Goal: Book appointment/travel/reservation

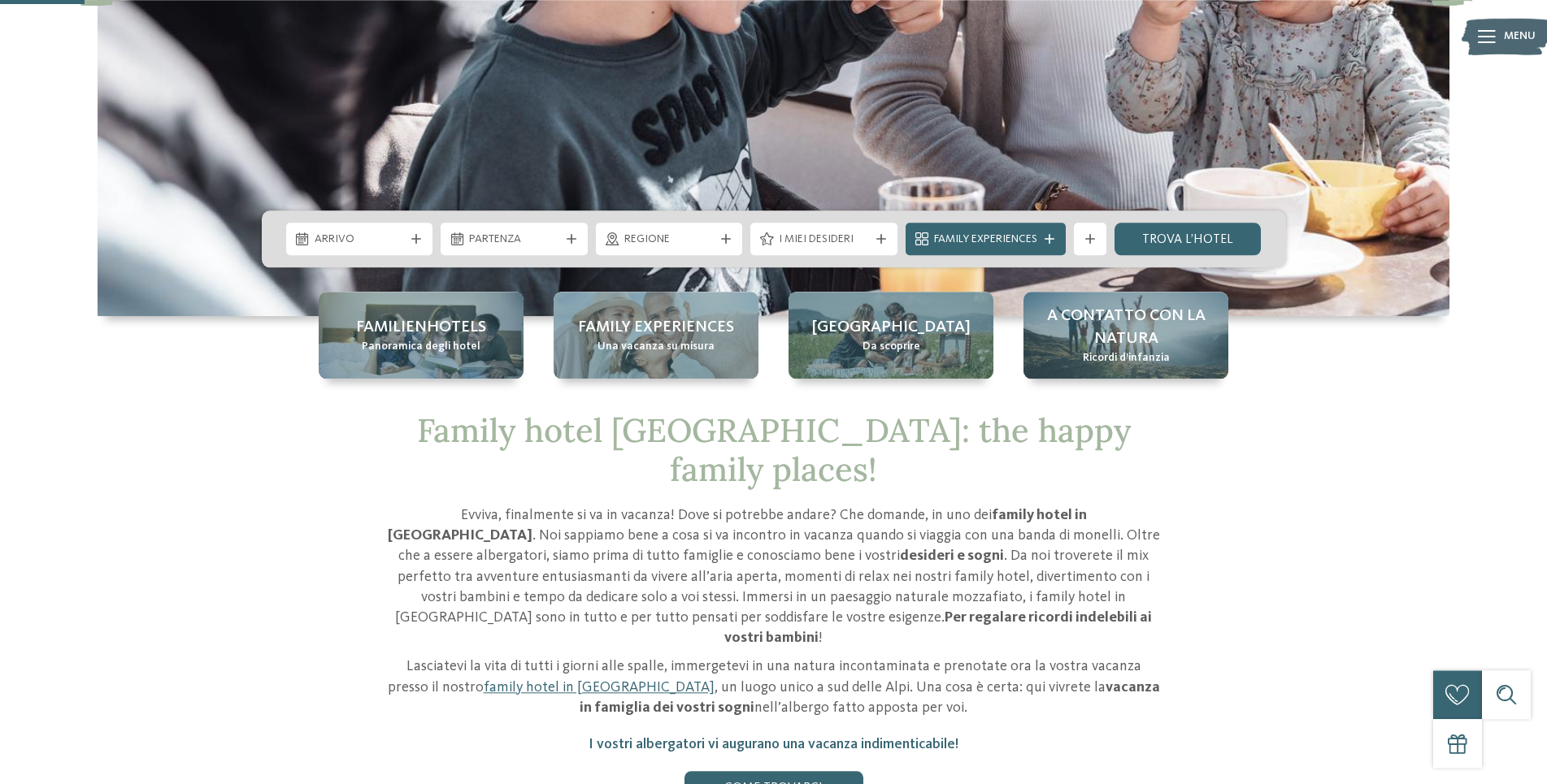
scroll to position [414, 0]
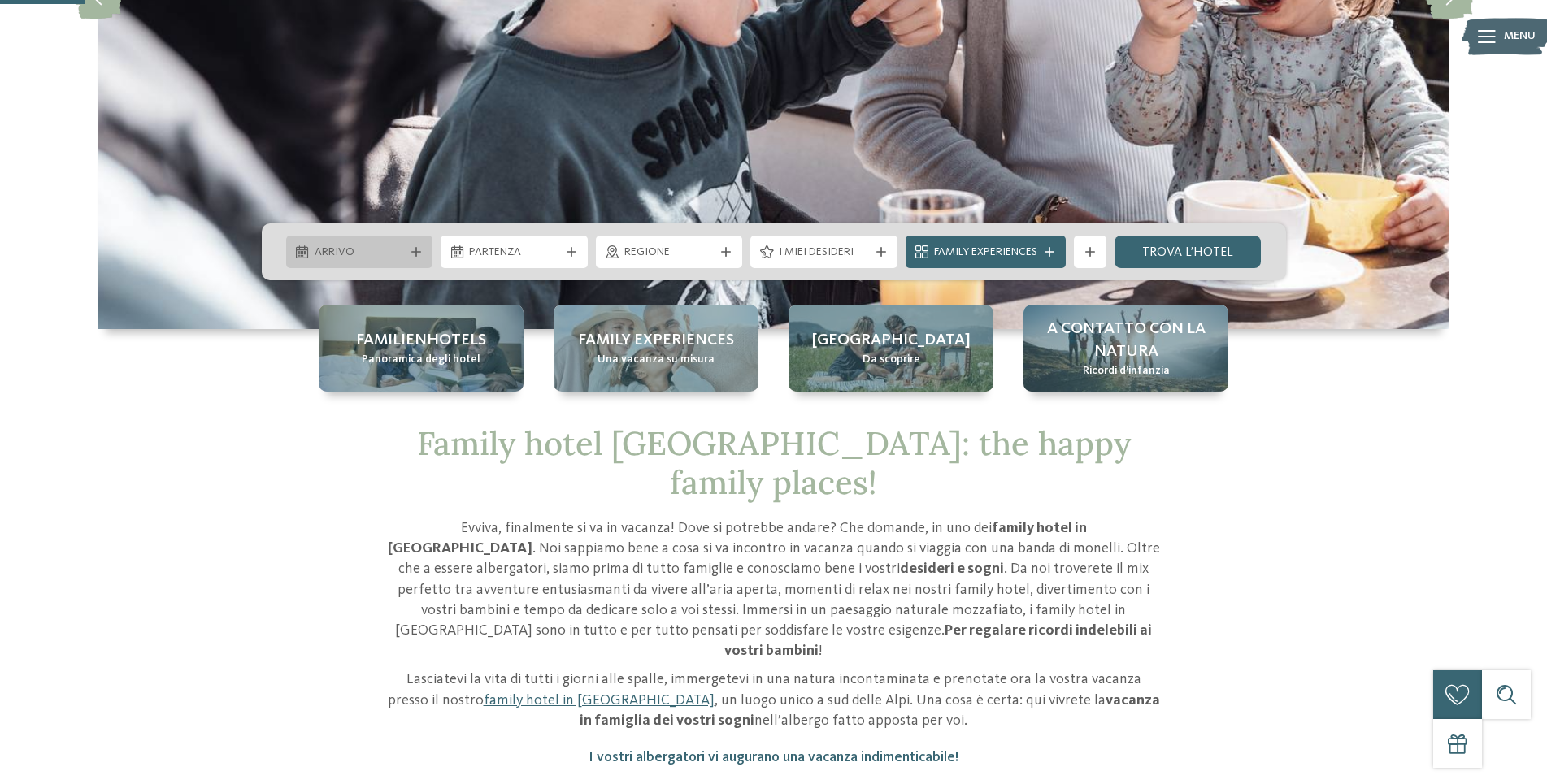
click at [412, 252] on icon at bounding box center [417, 252] width 10 height 10
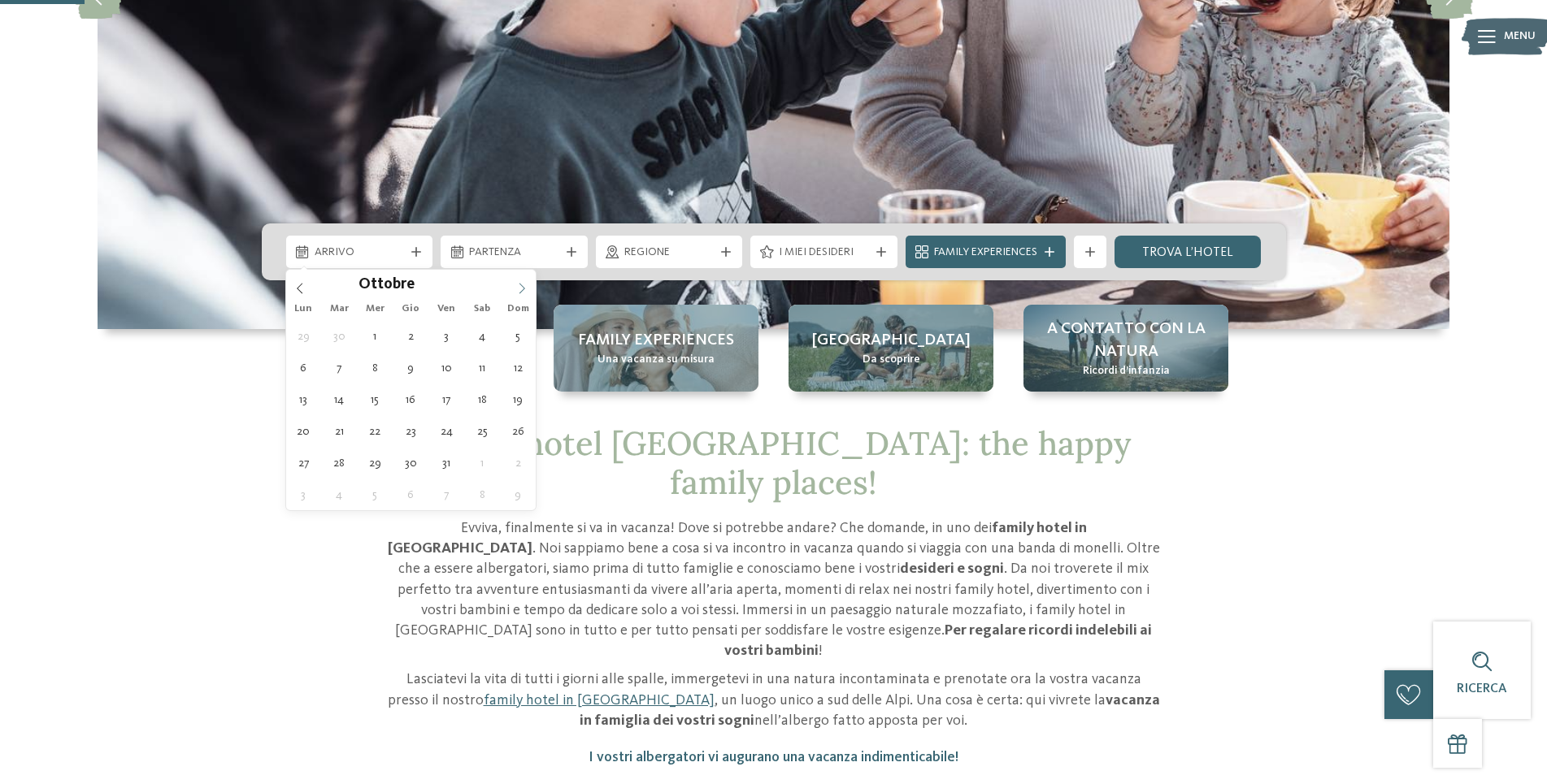
click at [516, 288] on span at bounding box center [522, 283] width 27 height 27
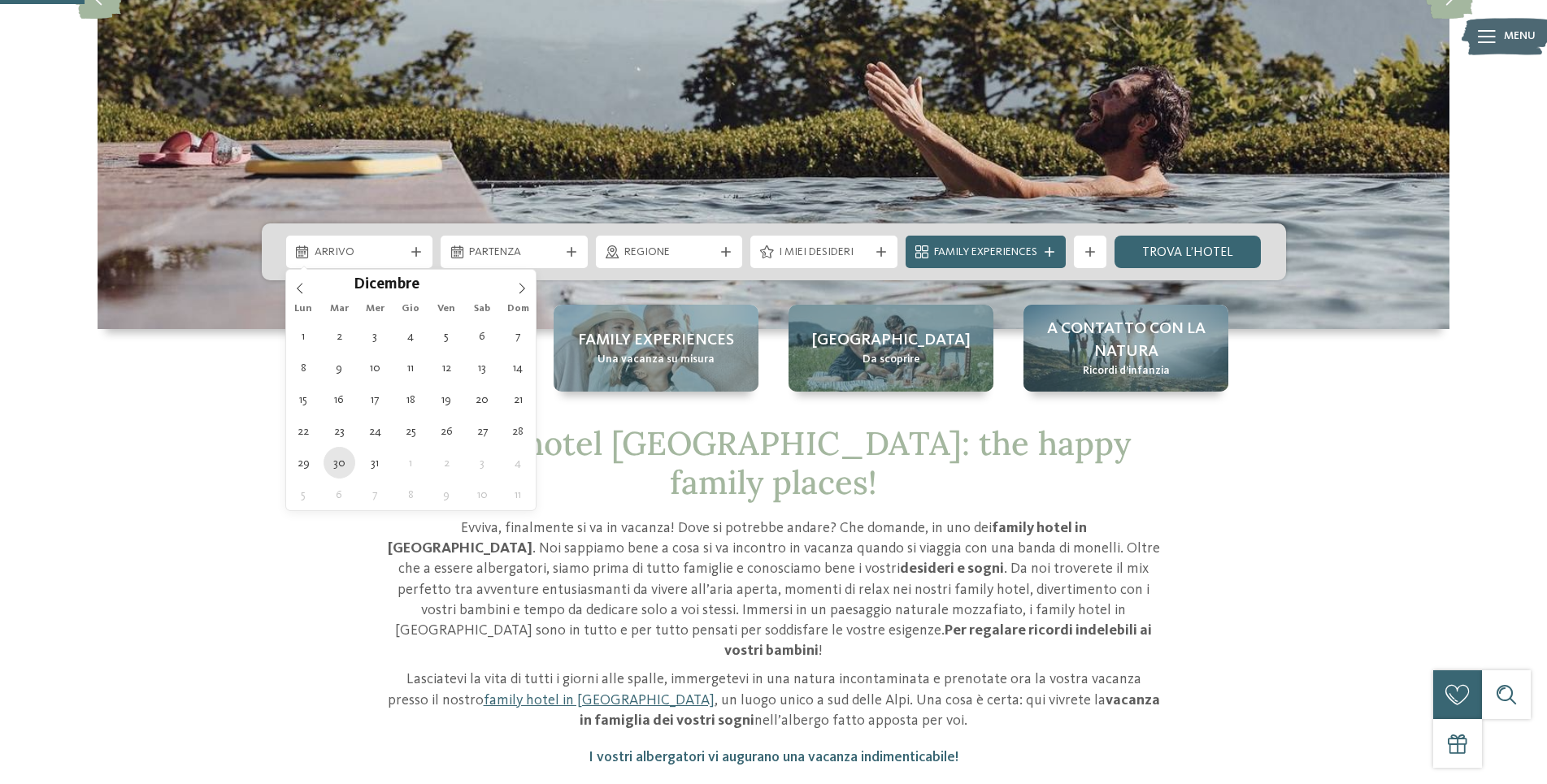
type div "30.12.2025"
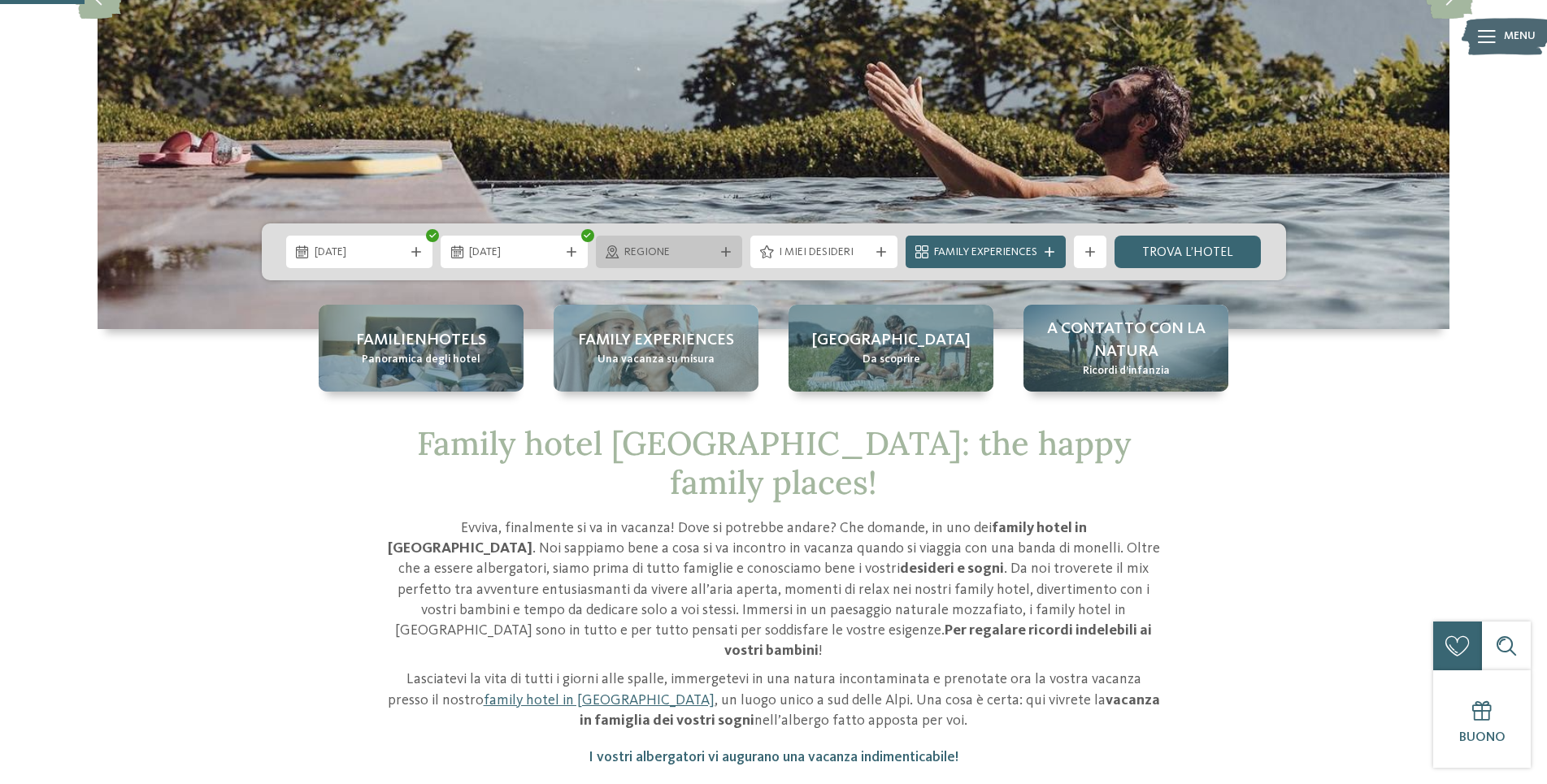
click at [729, 252] on icon at bounding box center [726, 252] width 10 height 10
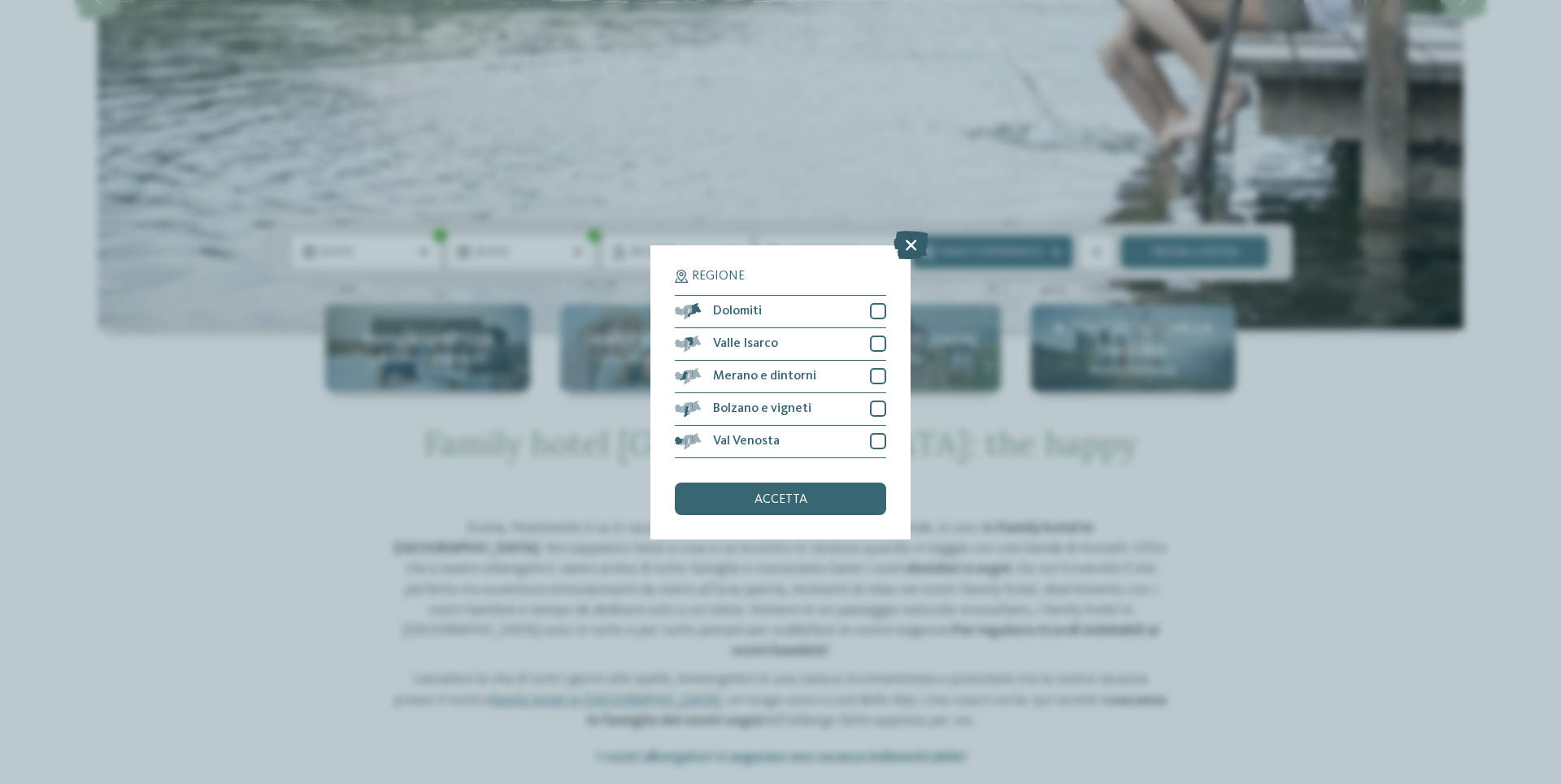
click at [914, 246] on icon at bounding box center [912, 243] width 35 height 28
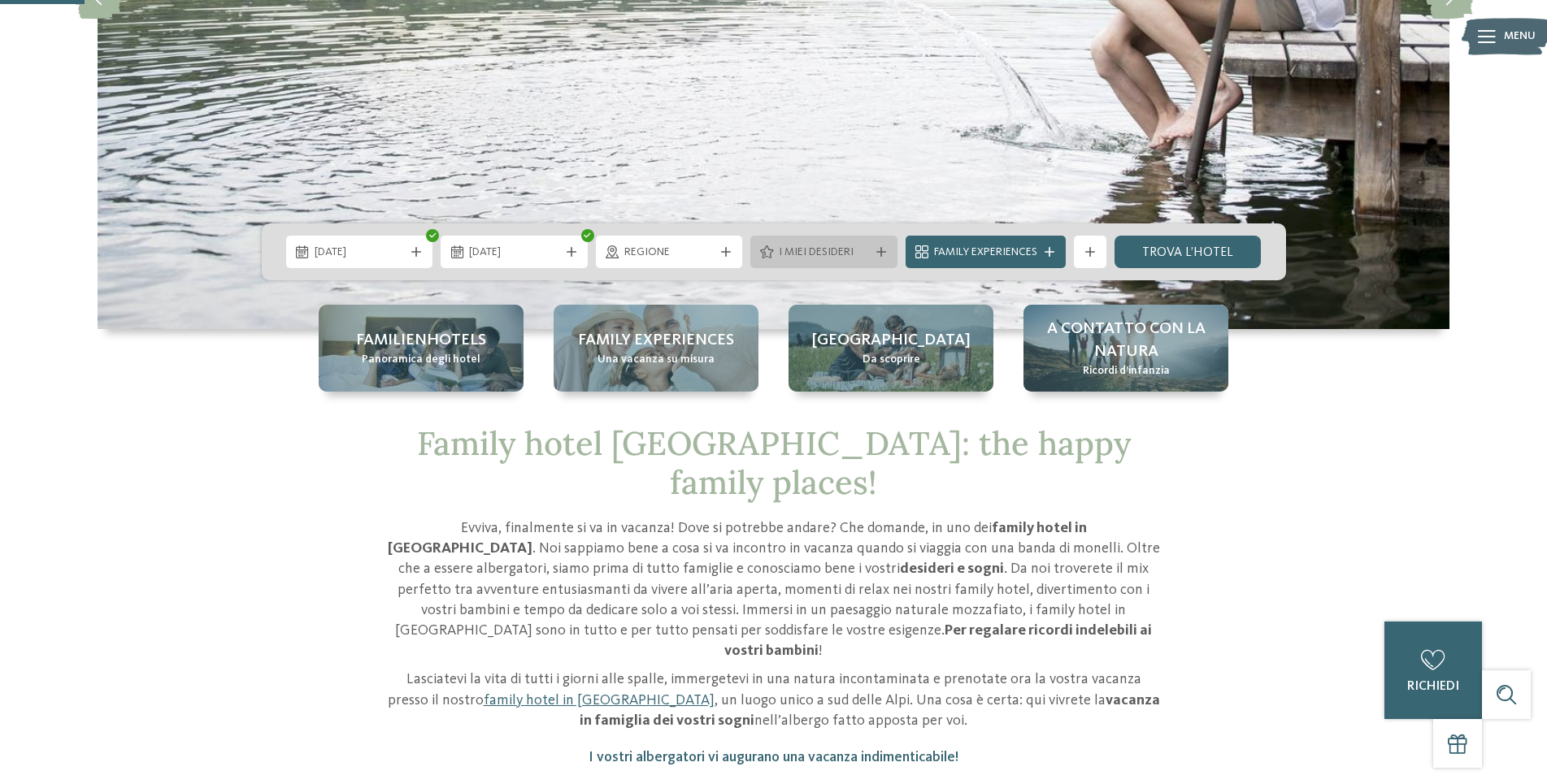
click at [884, 251] on icon at bounding box center [881, 252] width 10 height 10
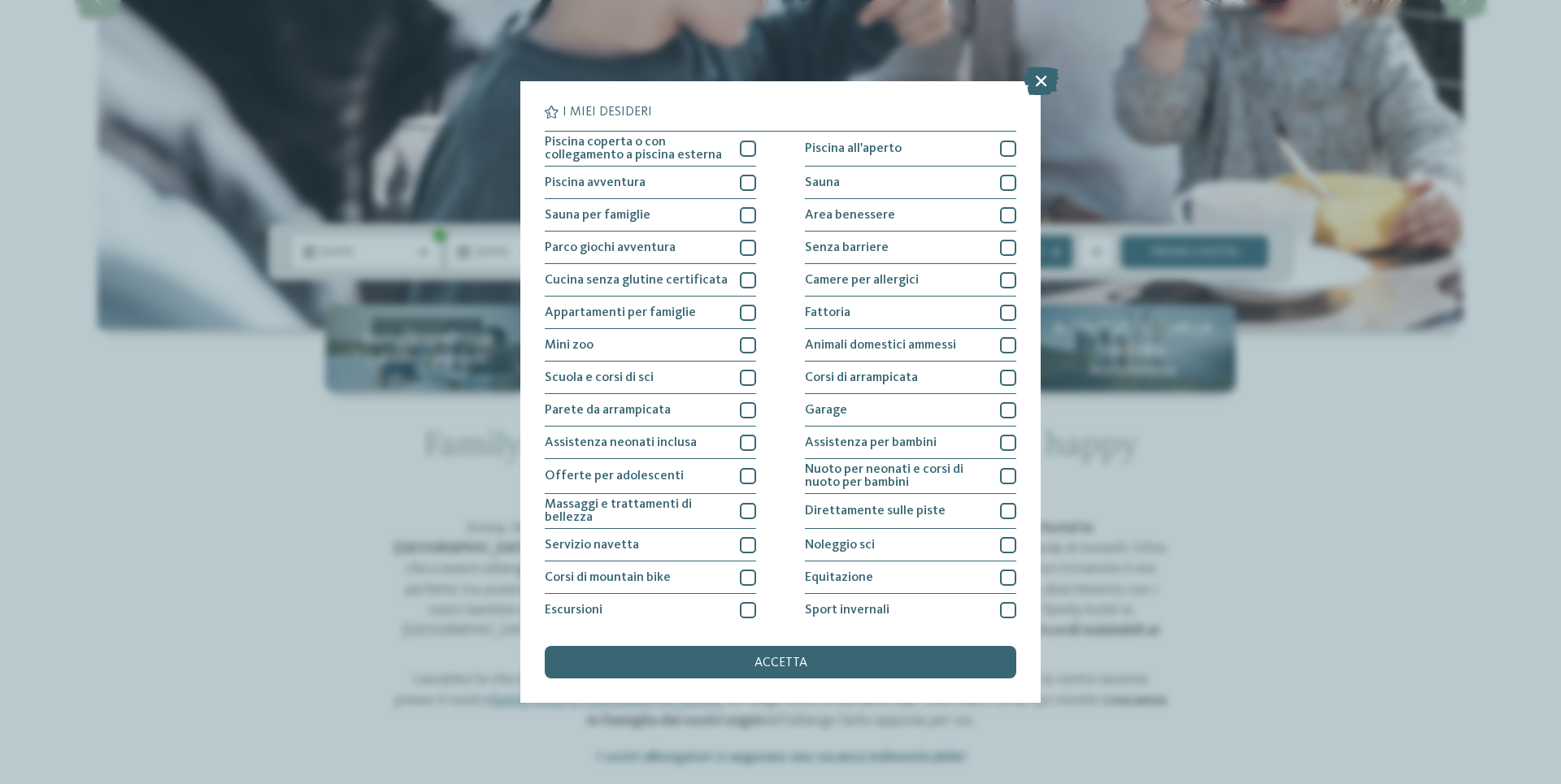
click at [1434, 418] on div "I miei desideri Piscina coperta o con collegamento a piscina esterna Piscina al…" at bounding box center [780, 392] width 1561 height 784
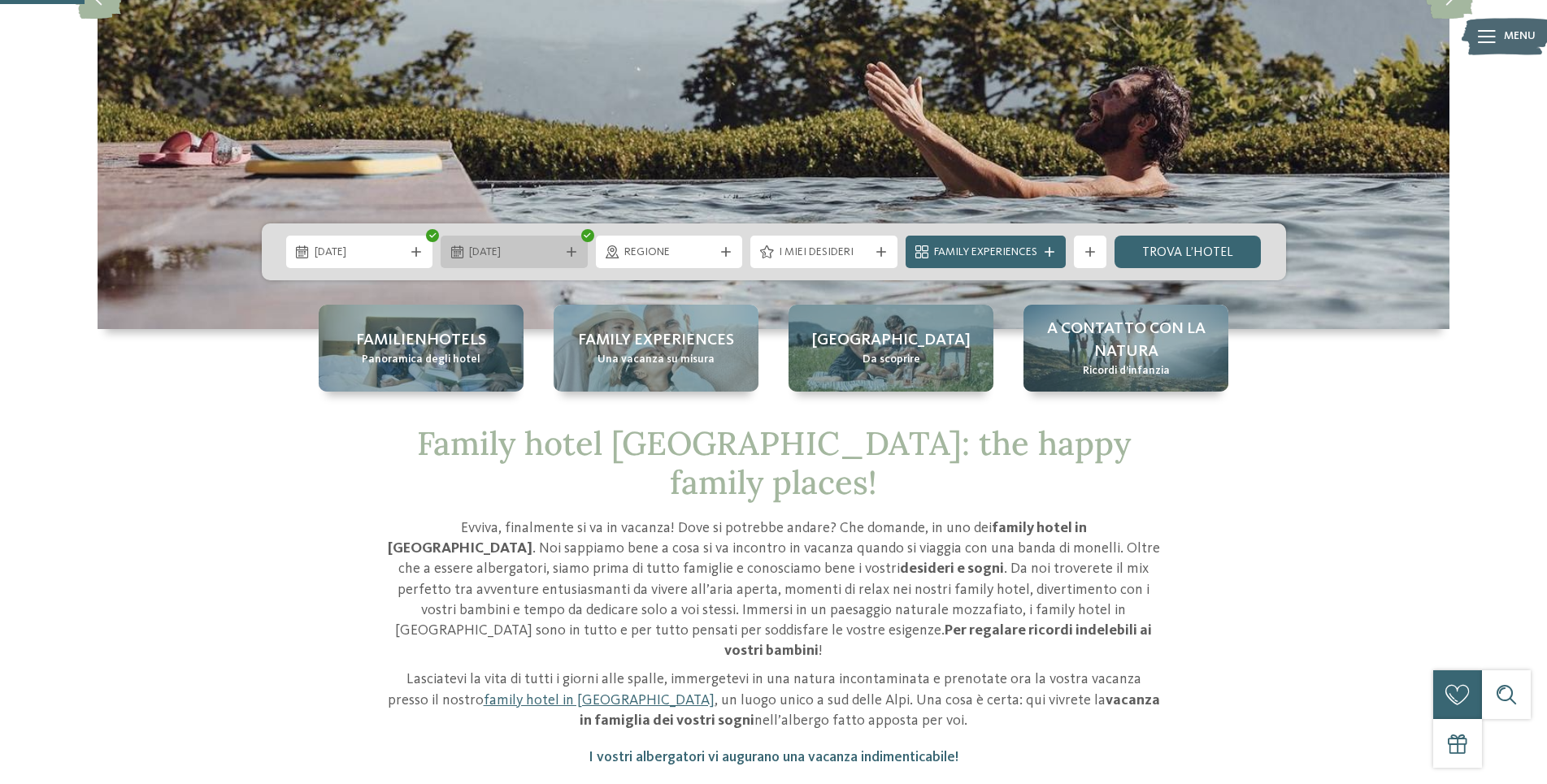
click at [571, 253] on icon at bounding box center [571, 252] width 10 height 10
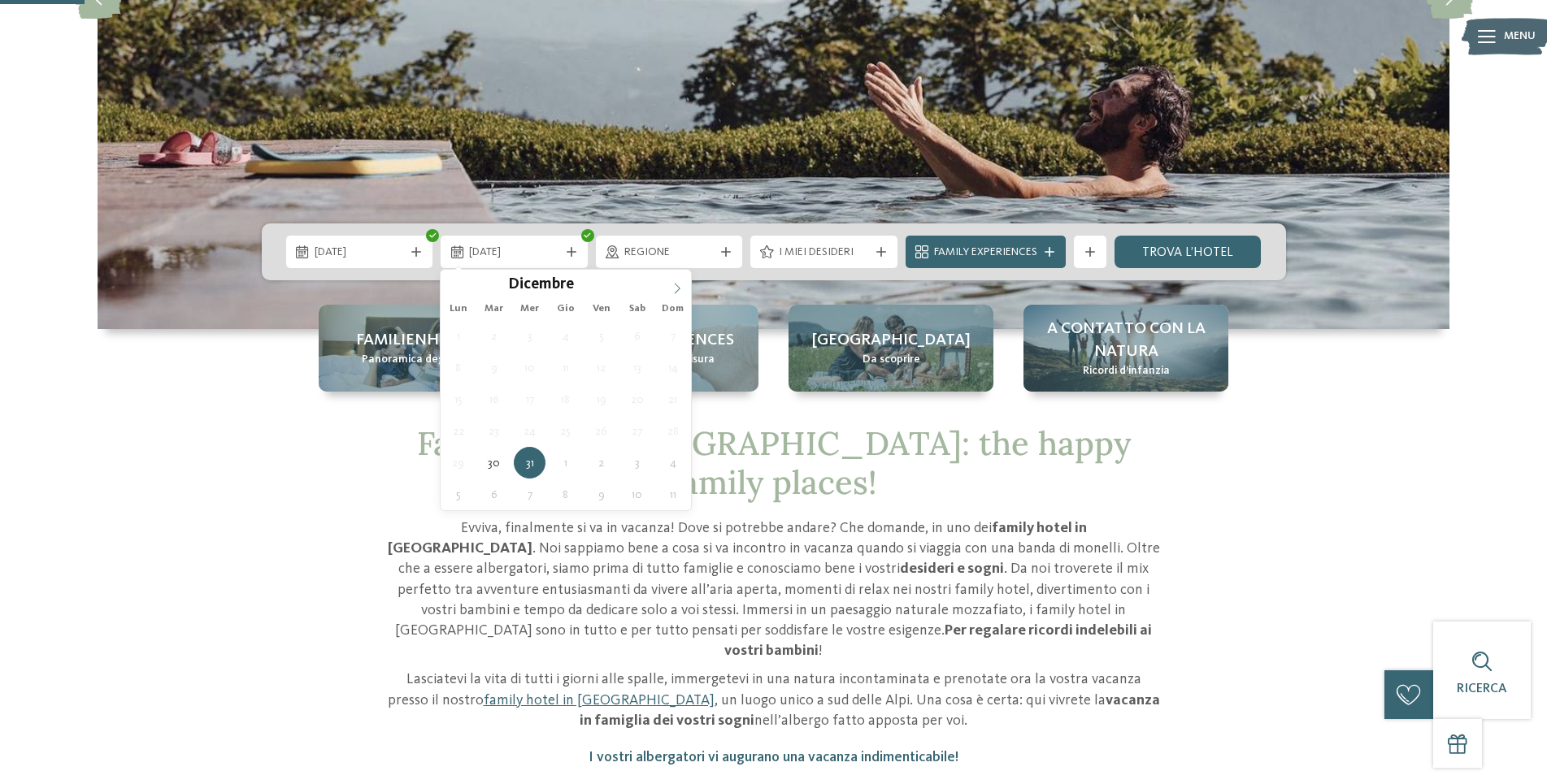
type input "****"
click at [671, 288] on span at bounding box center [677, 283] width 27 height 27
type div "02.01.2026"
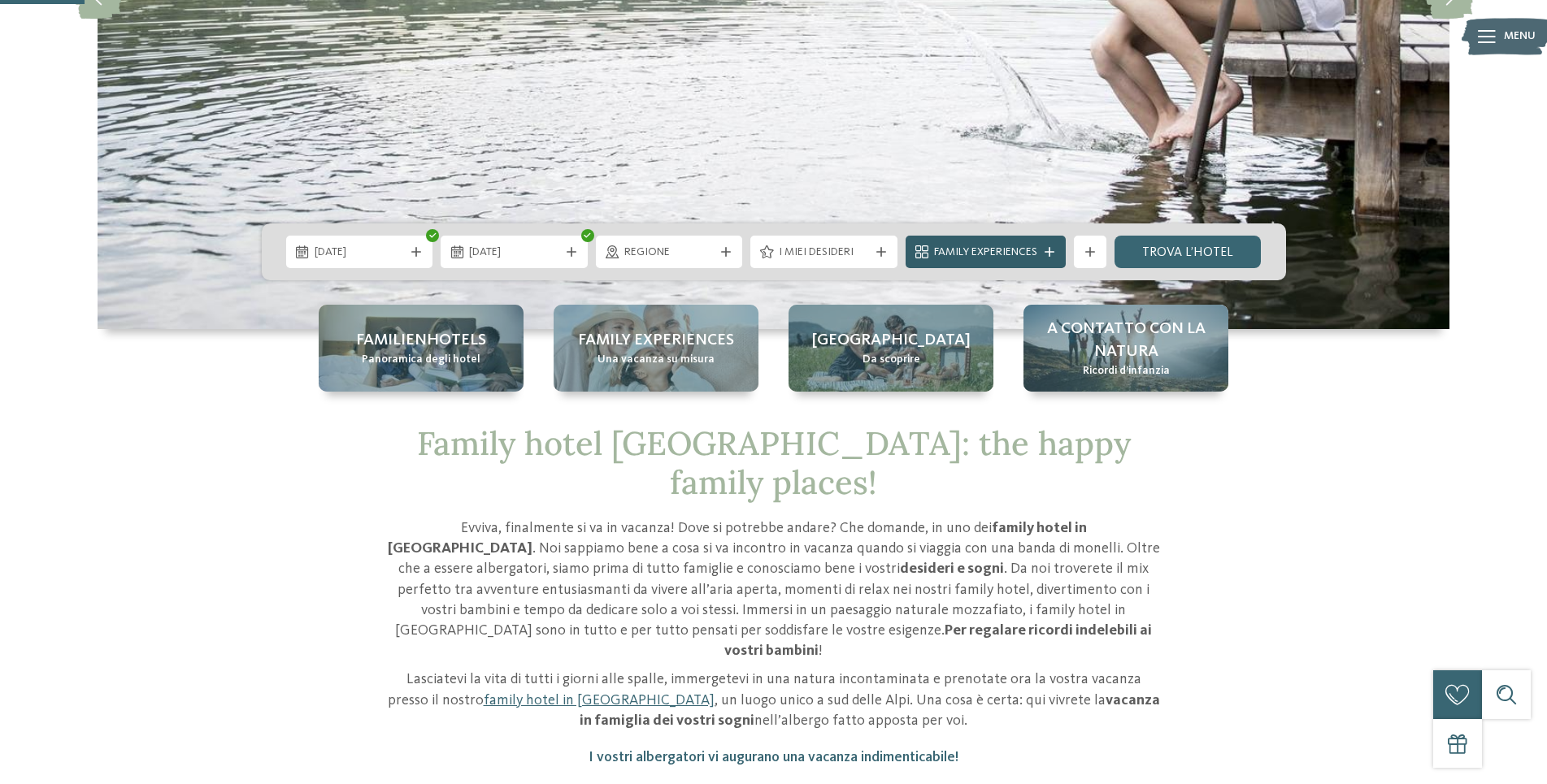
click at [992, 245] on span "Family Experiences" at bounding box center [986, 252] width 104 height 17
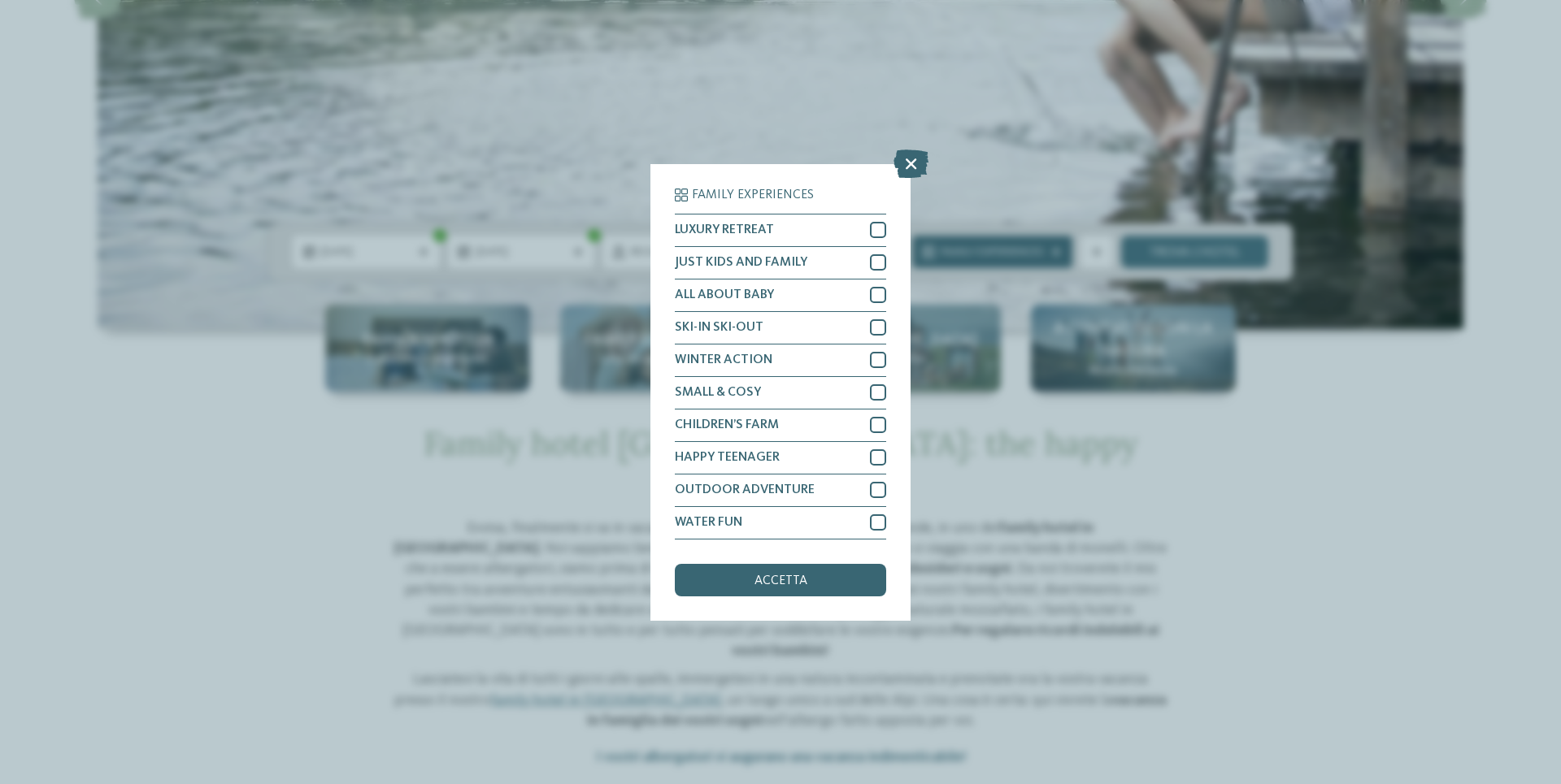
click at [992, 245] on div "Family Experiences LUXURY RETREAT JUST KIDS AND FAMILY" at bounding box center [780, 392] width 1561 height 784
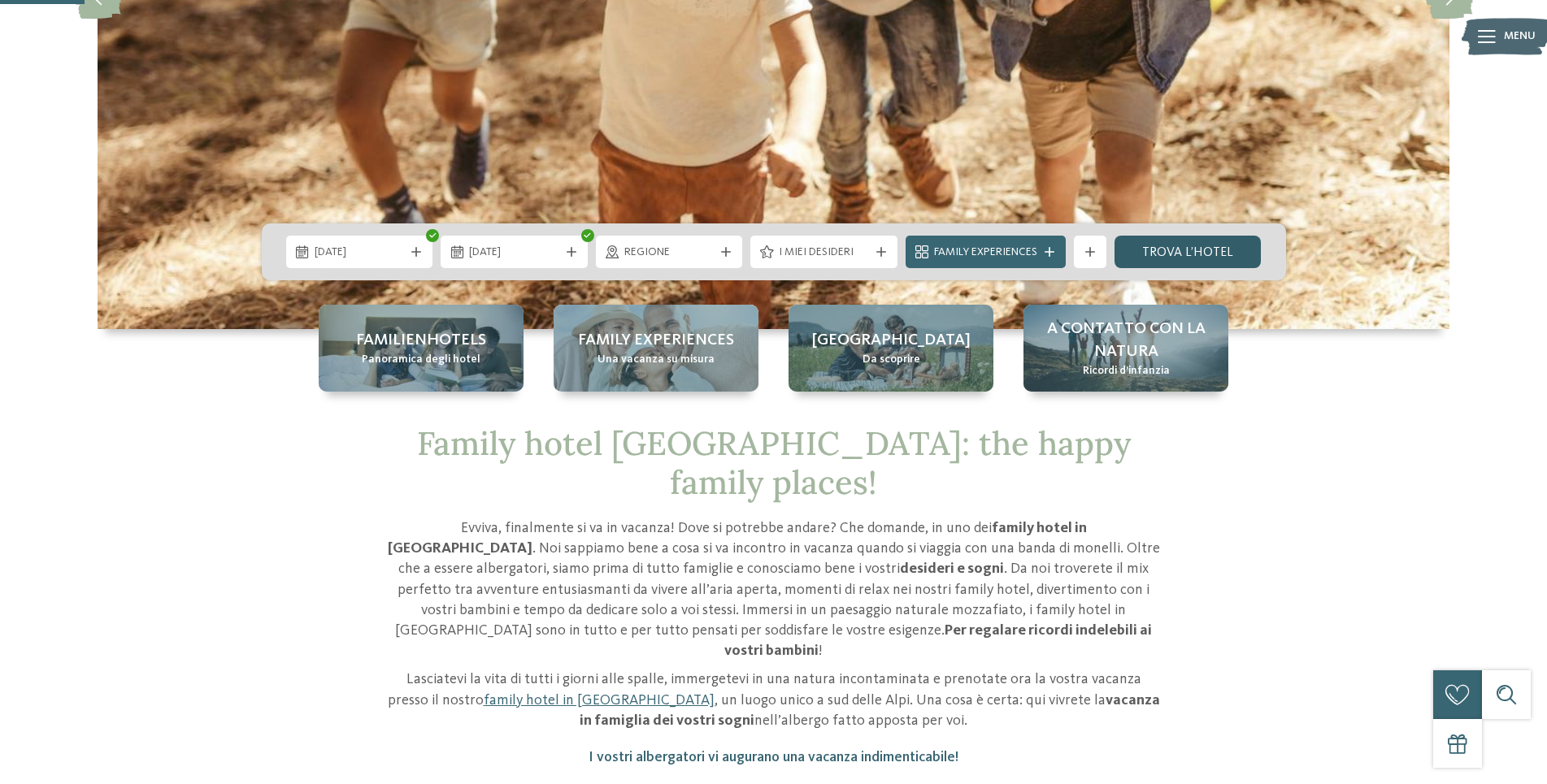
click at [1160, 245] on link "trova l’hotel" at bounding box center [1188, 251] width 147 height 32
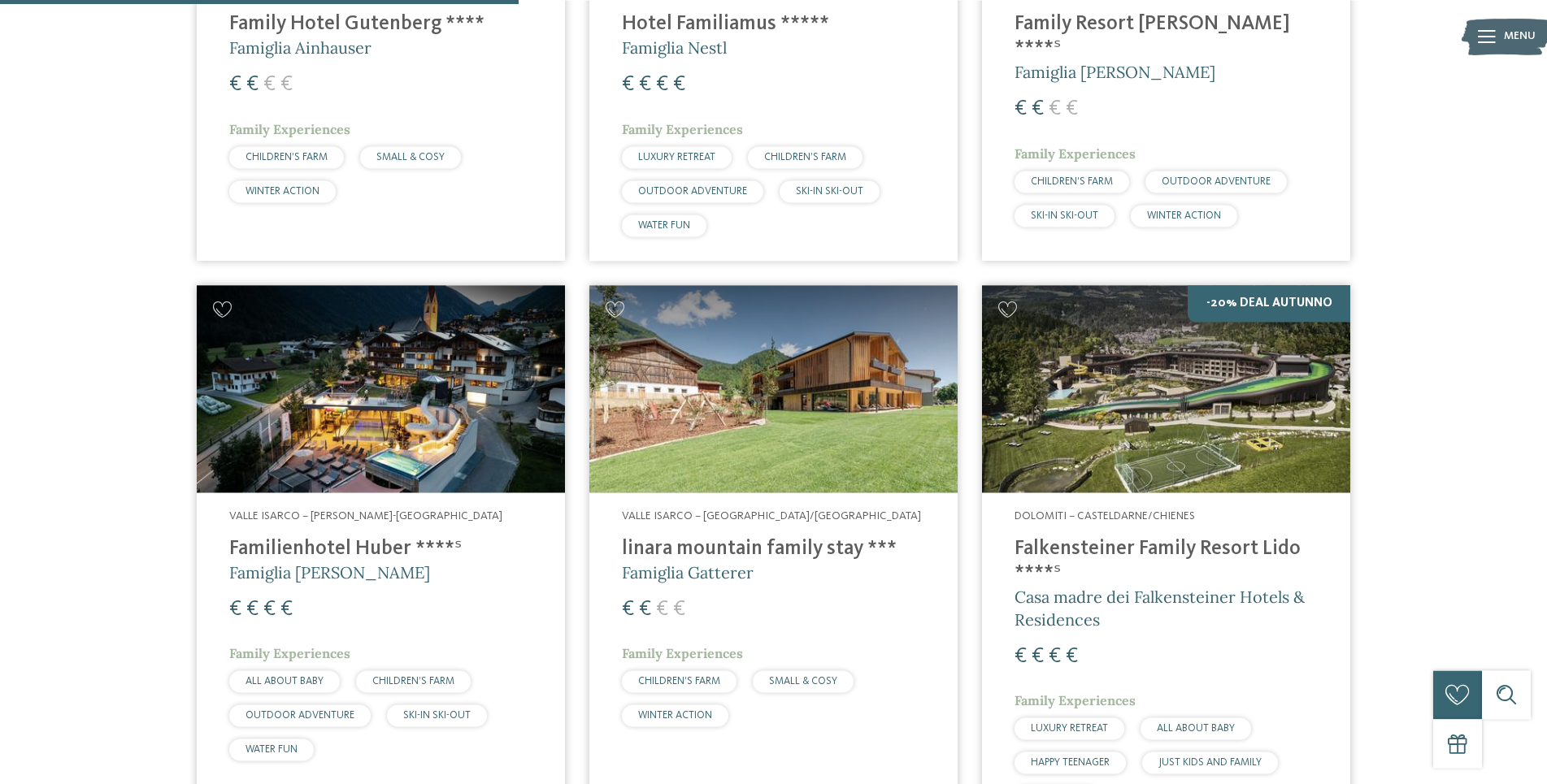
scroll to position [1445, 0]
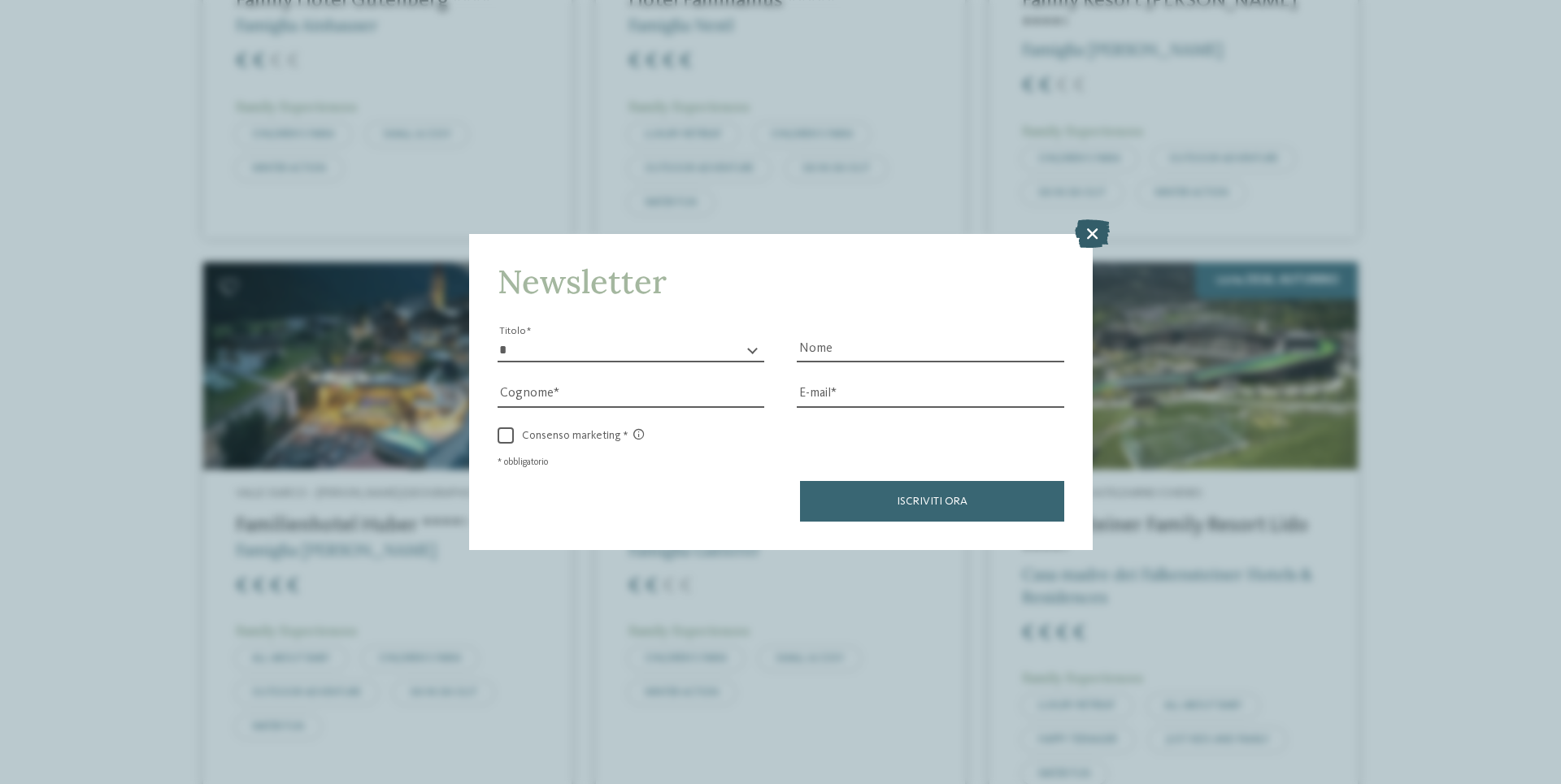
click at [1095, 234] on icon at bounding box center [1093, 233] width 35 height 28
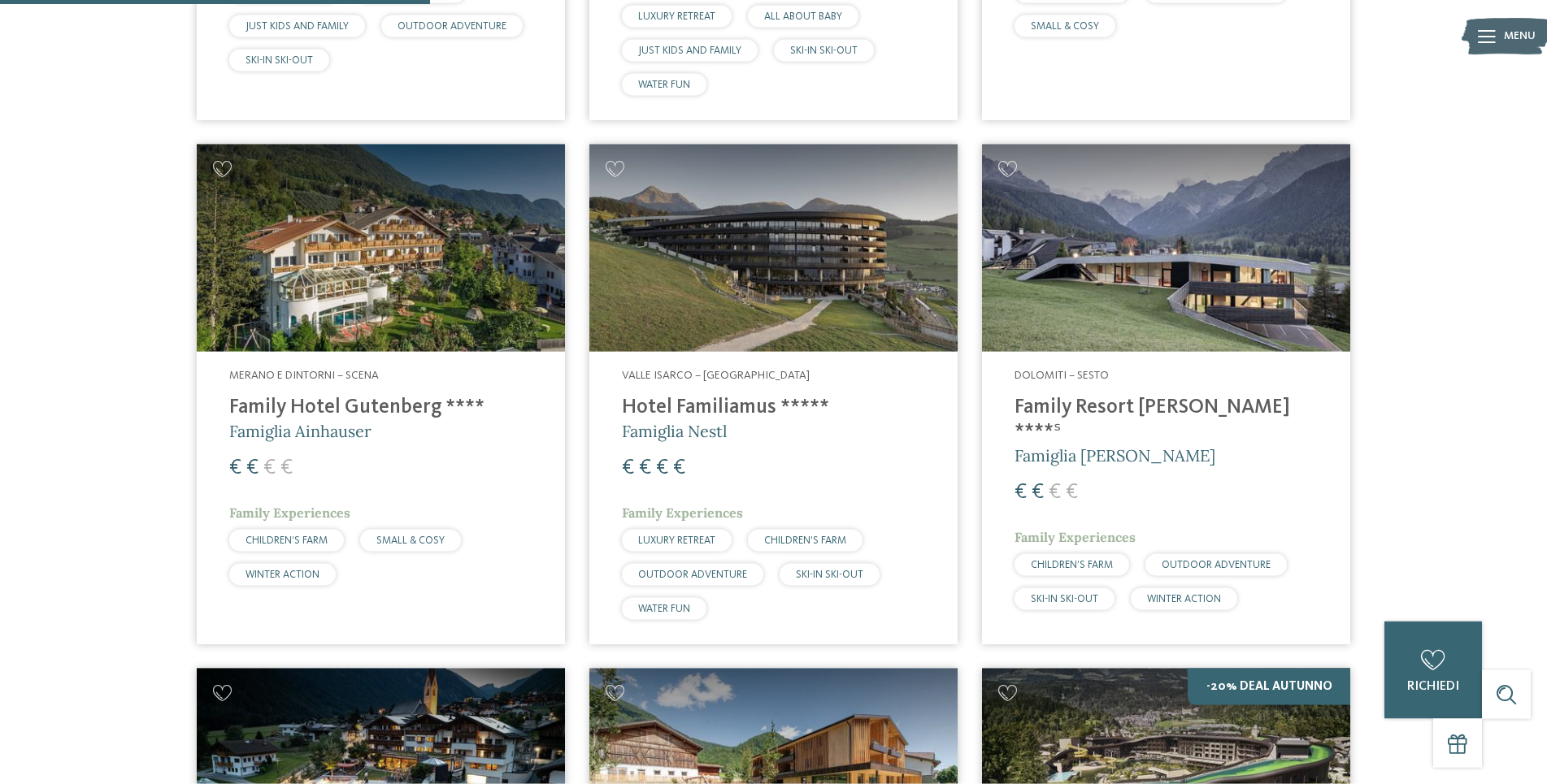
scroll to position [1030, 0]
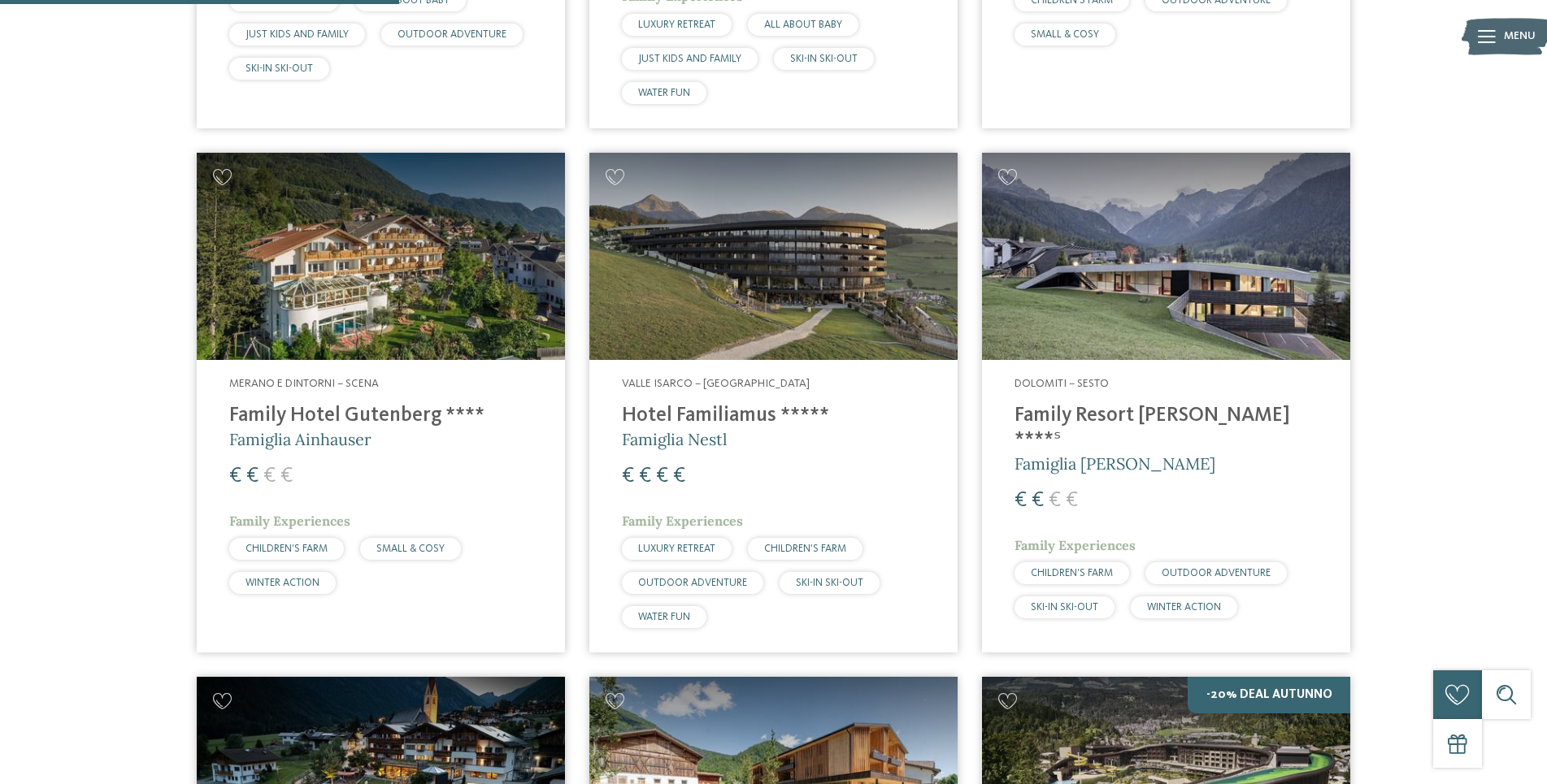
click at [1089, 349] on img at bounding box center [1166, 256] width 369 height 207
click at [1090, 406] on h4 "Family Resort [PERSON_NAME] ****ˢ" at bounding box center [1166, 428] width 303 height 49
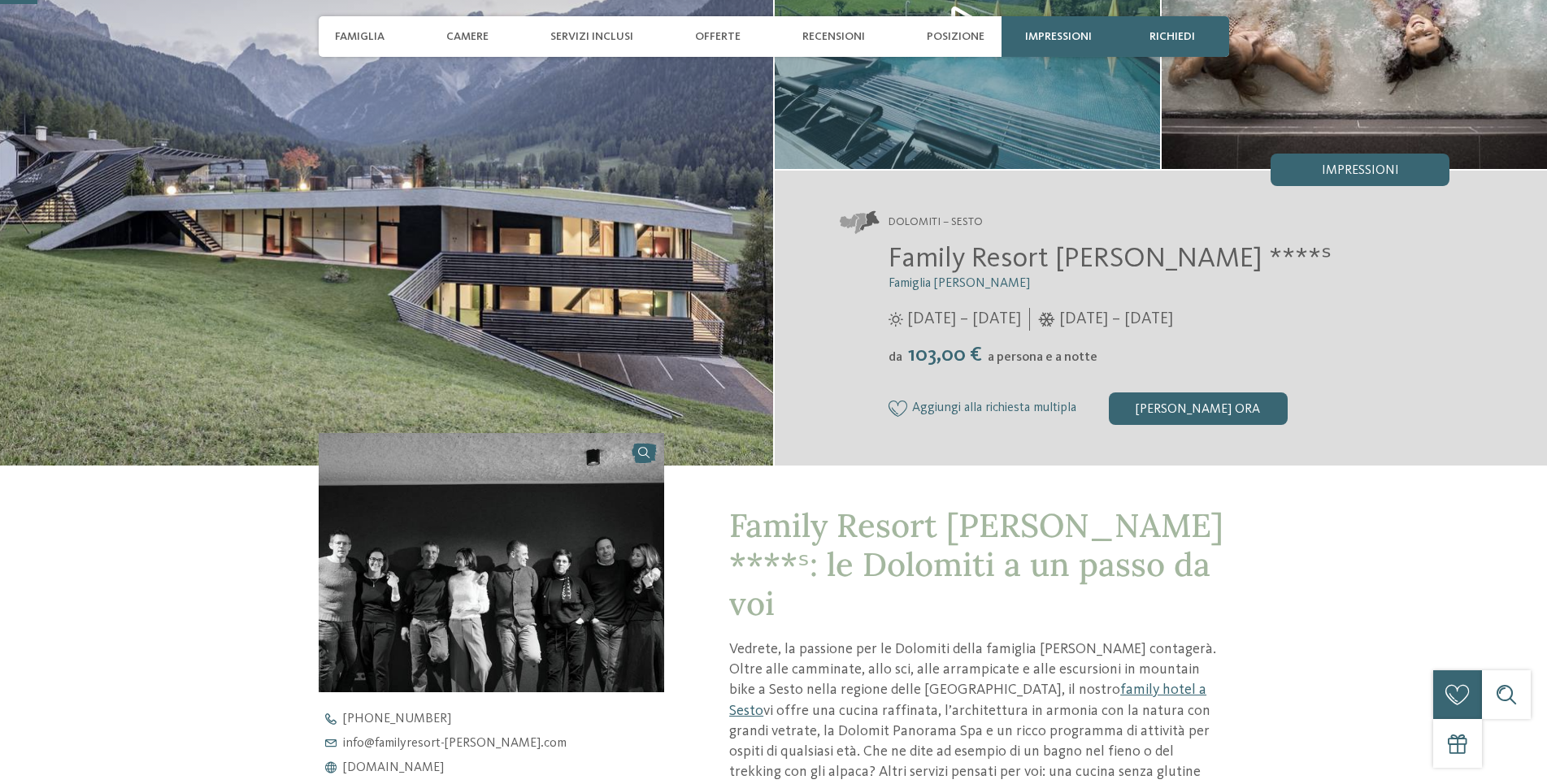
scroll to position [248, 0]
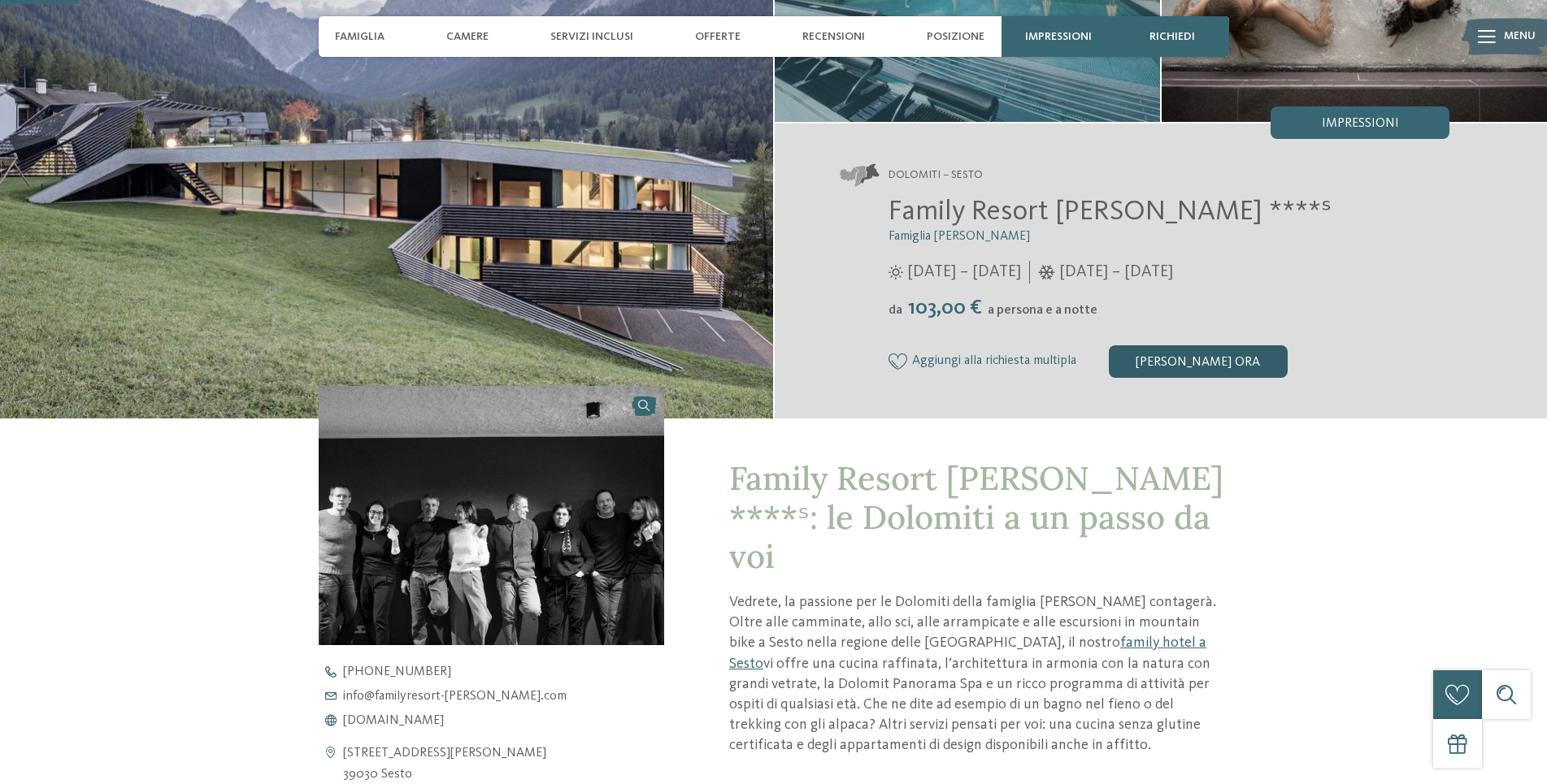
click at [1208, 378] on div "[PERSON_NAME] ora" at bounding box center [1198, 361] width 179 height 32
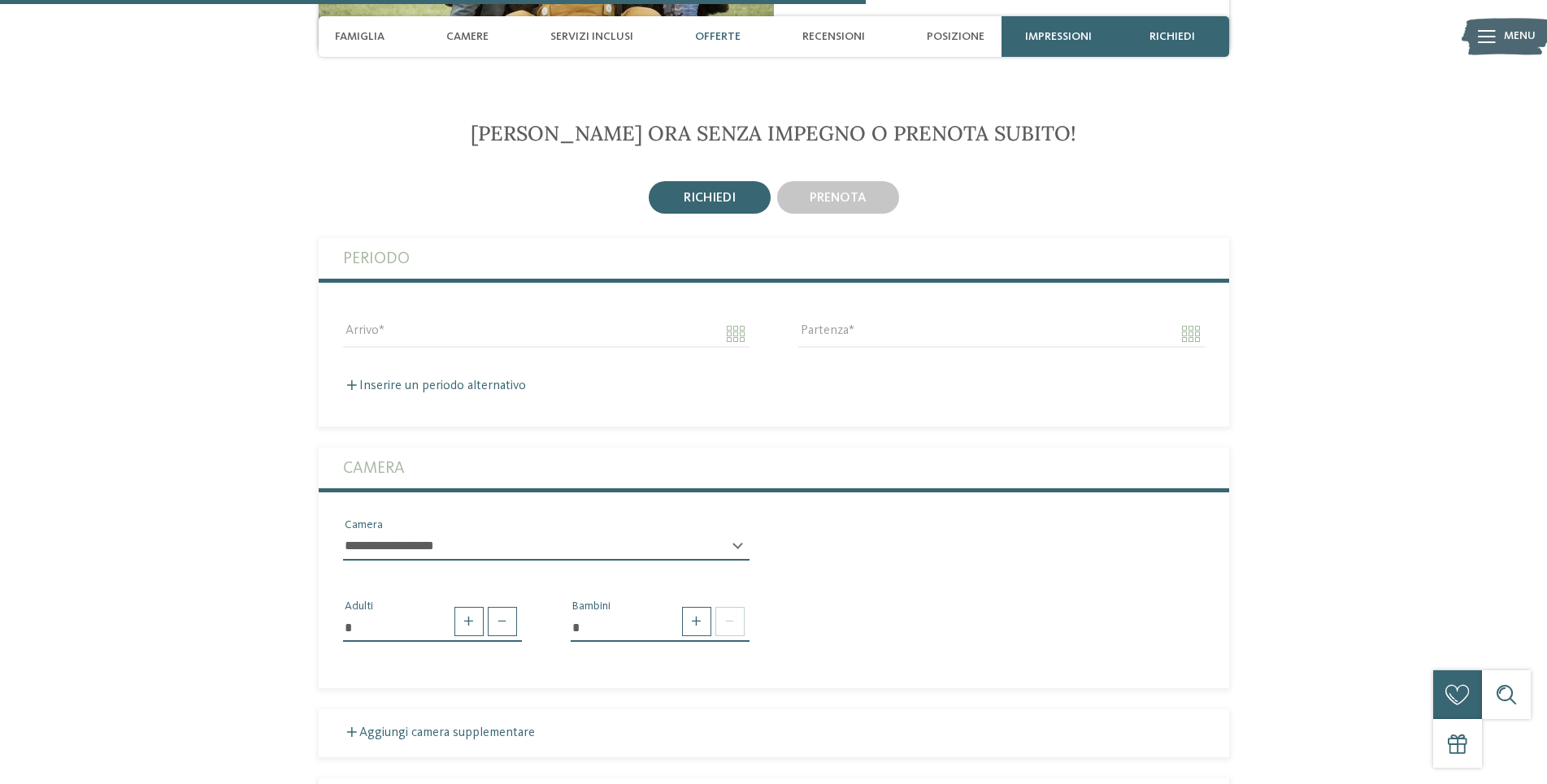
scroll to position [2760, 0]
click at [883, 181] on div "prenota" at bounding box center [838, 196] width 122 height 32
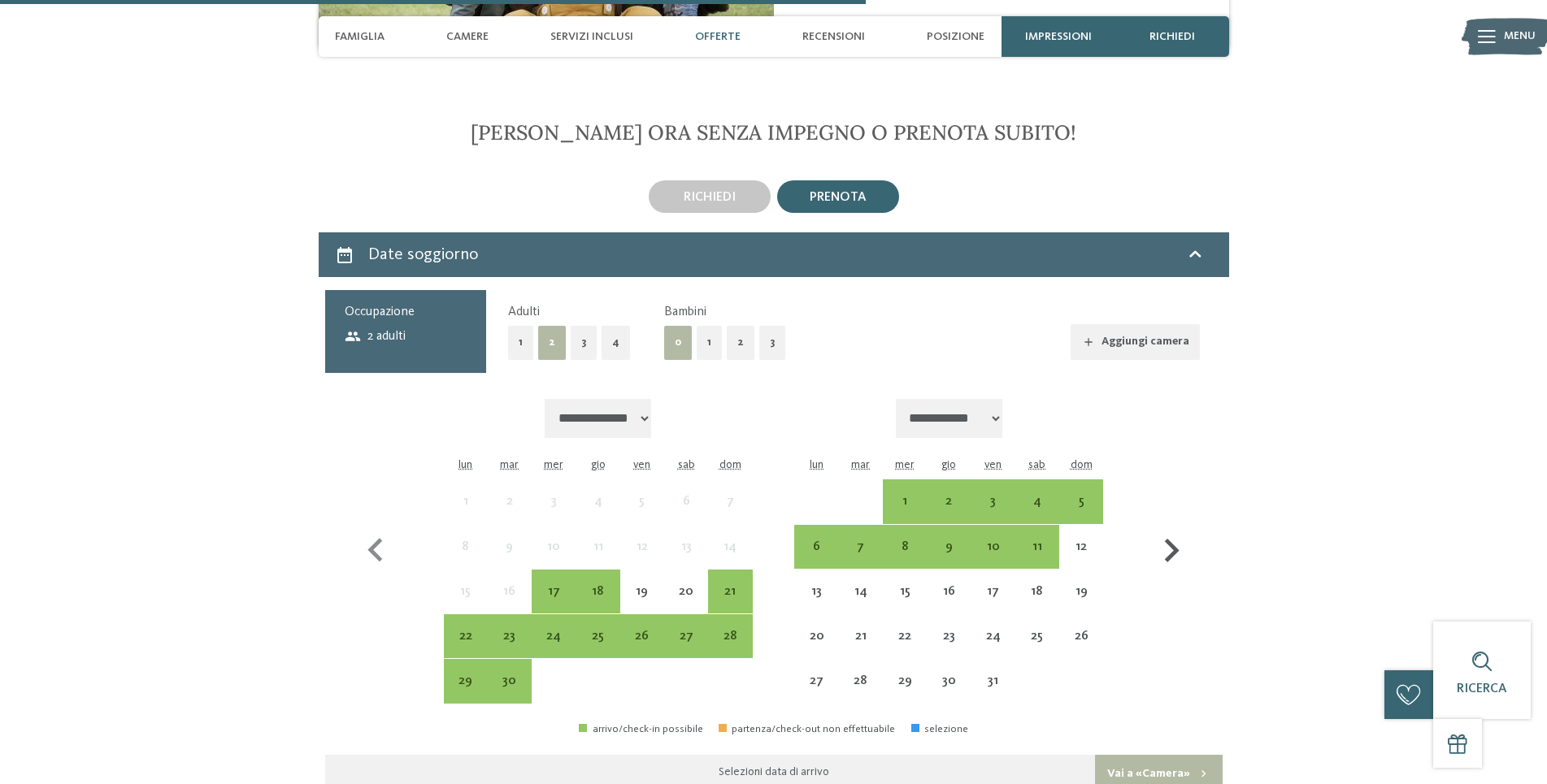
click at [1165, 527] on icon "button" at bounding box center [1171, 550] width 47 height 47
select select "**********"
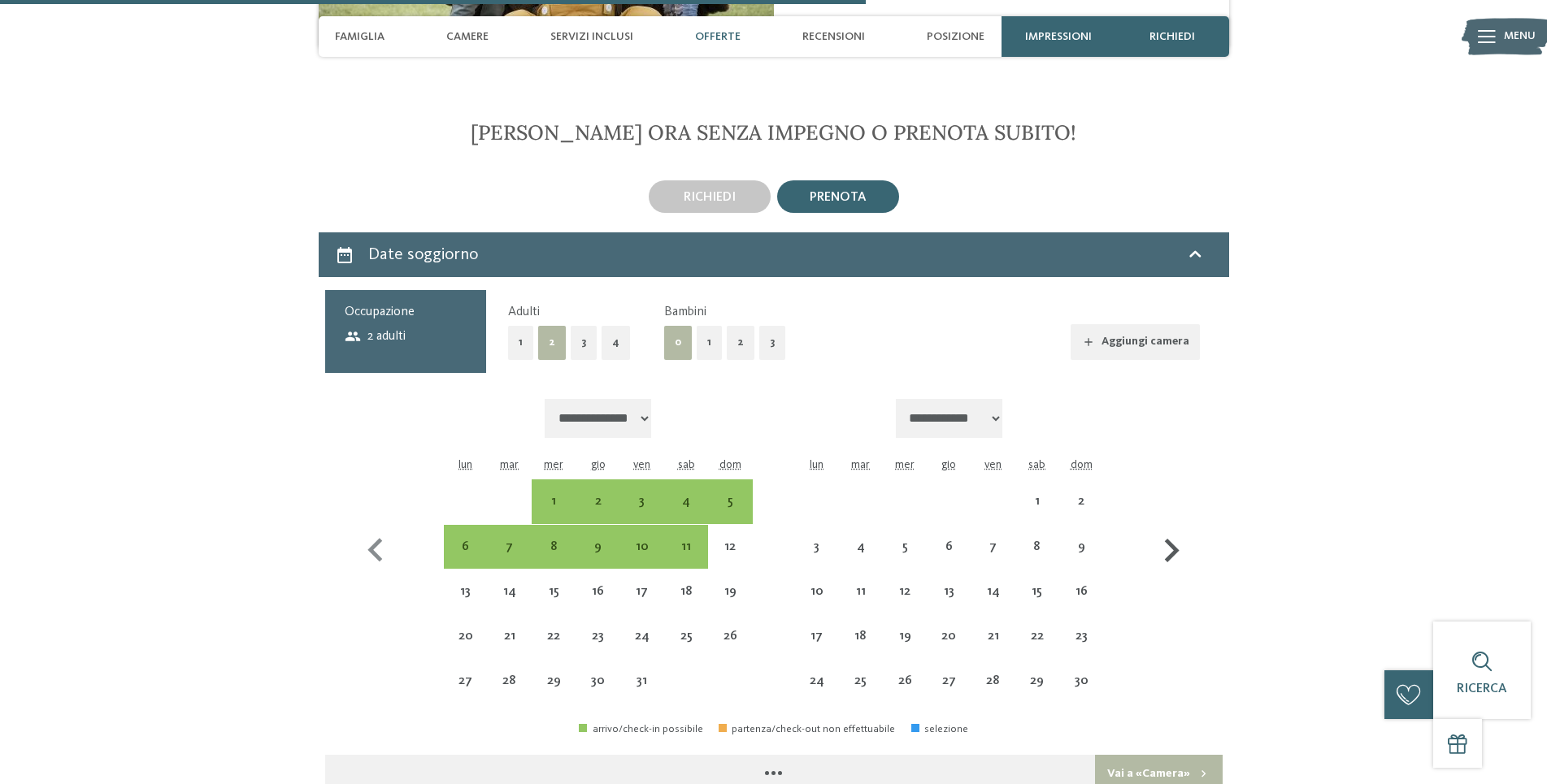
select select "**********"
click at [1165, 527] on icon "button" at bounding box center [1171, 550] width 47 height 47
select select "**********"
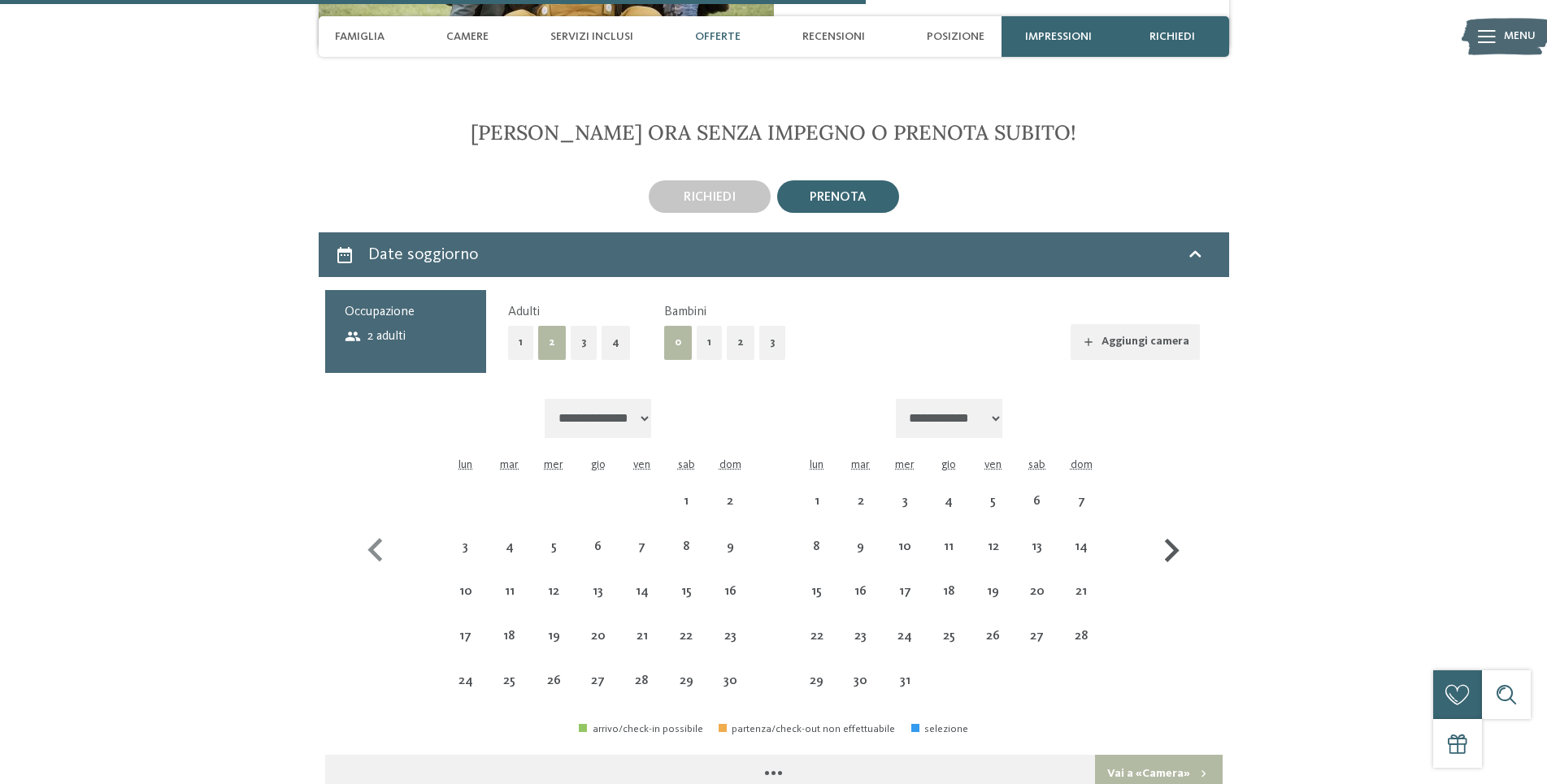
select select "**********"
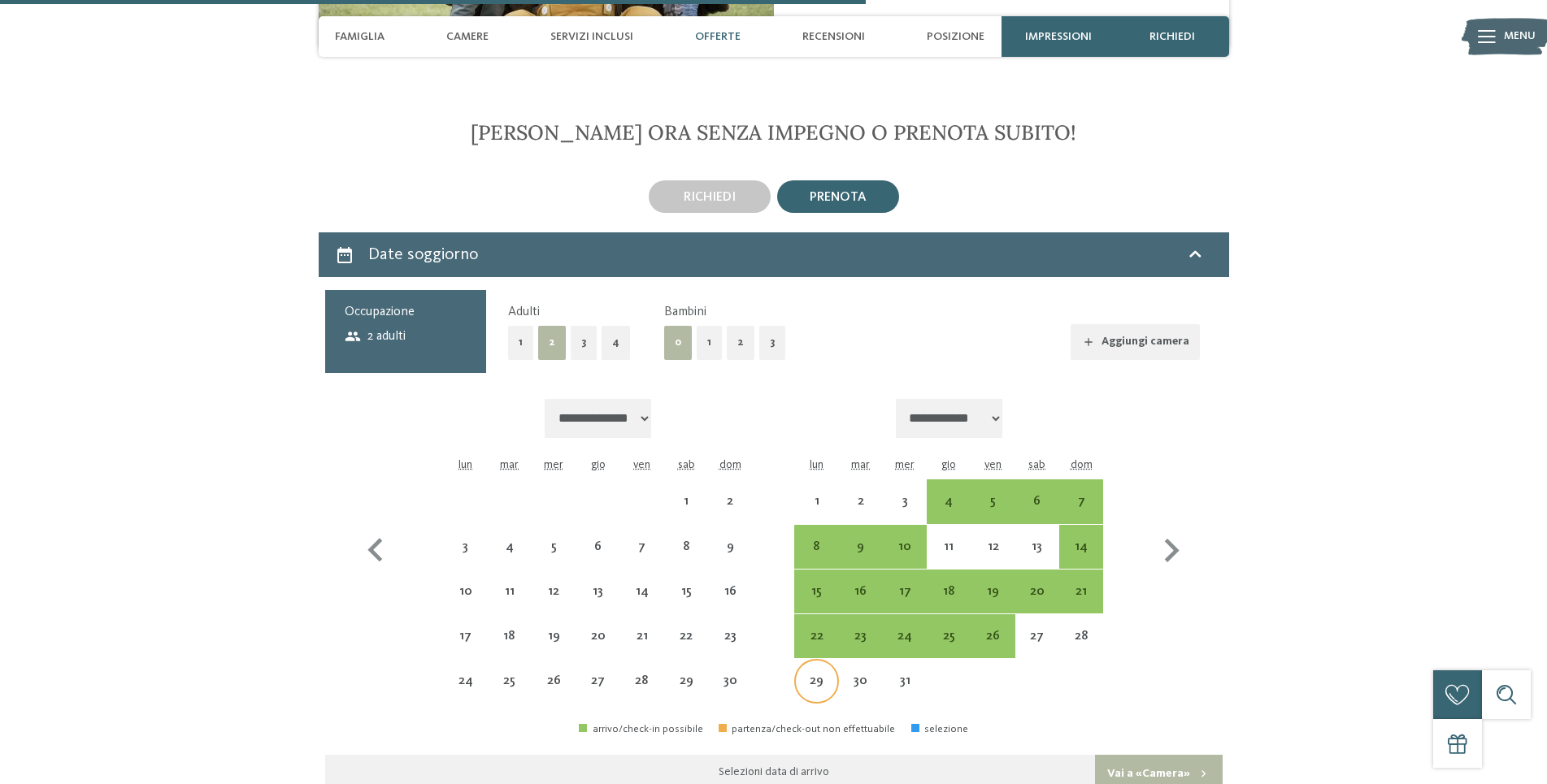
click at [812, 675] on div "29" at bounding box center [817, 695] width 41 height 41
select select "**********"
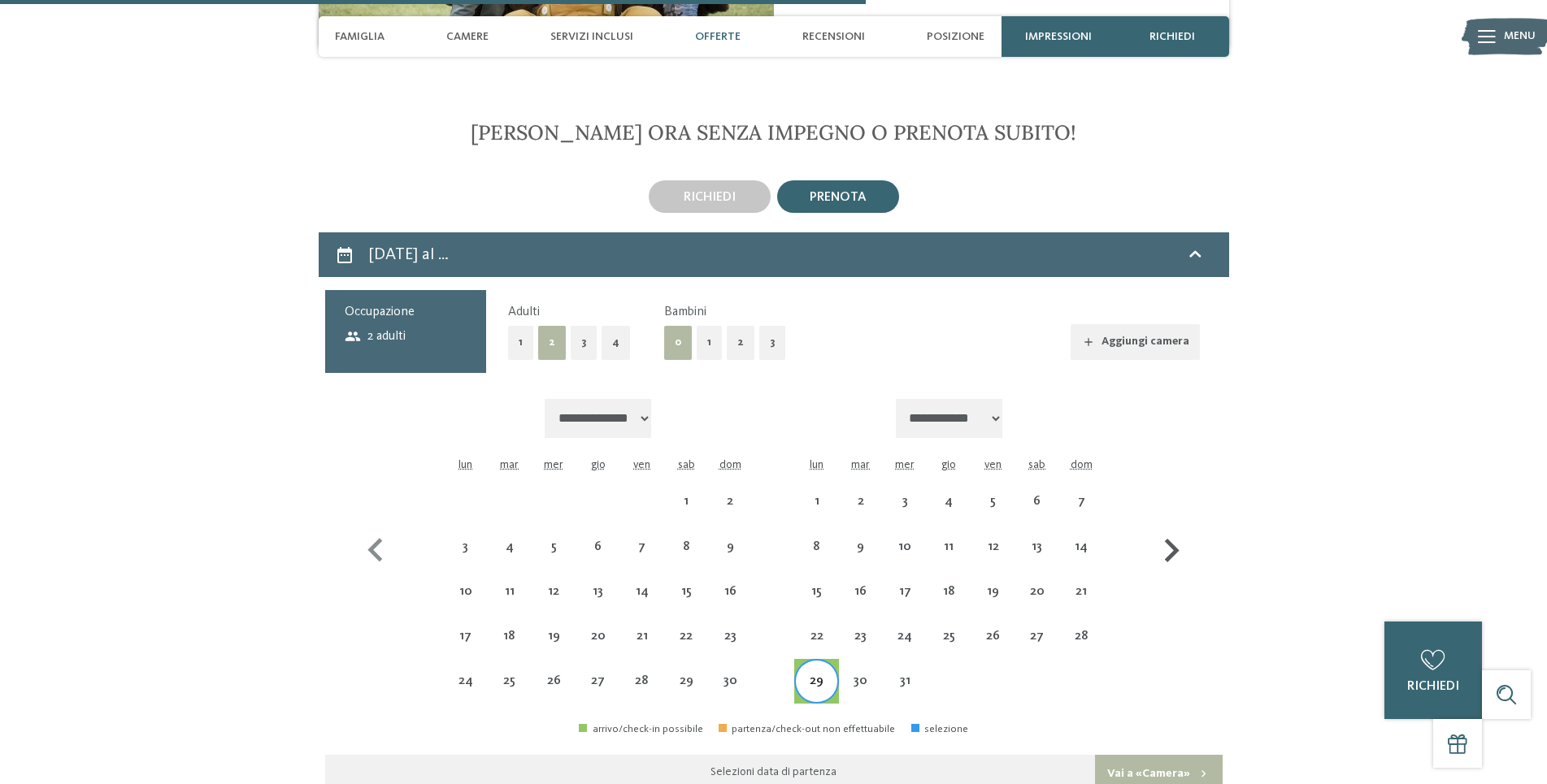
click at [1173, 539] on icon "button" at bounding box center [1171, 550] width 15 height 23
select select "**********"
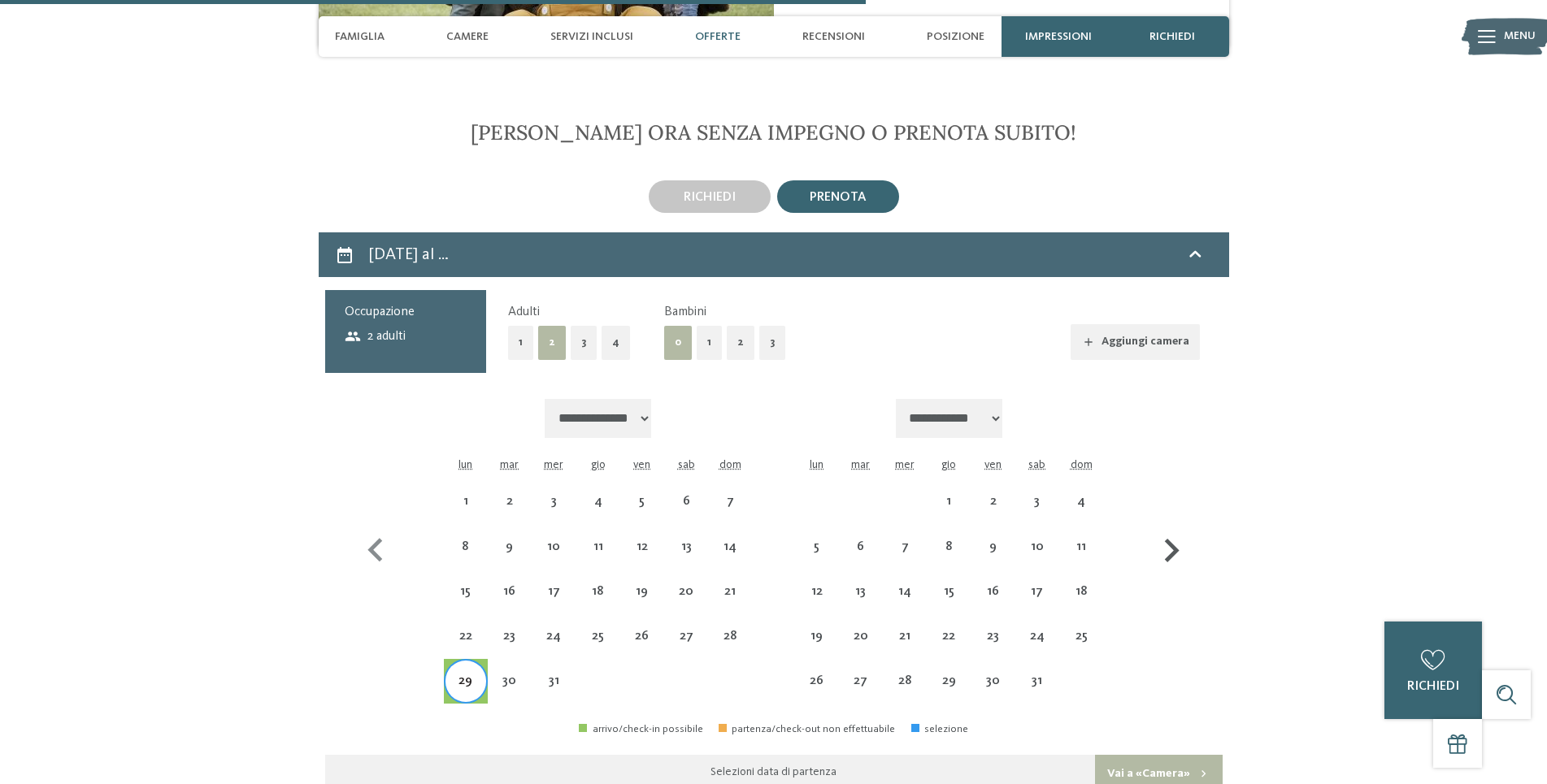
click at [1169, 527] on icon "button" at bounding box center [1171, 550] width 47 height 47
select select "**********"
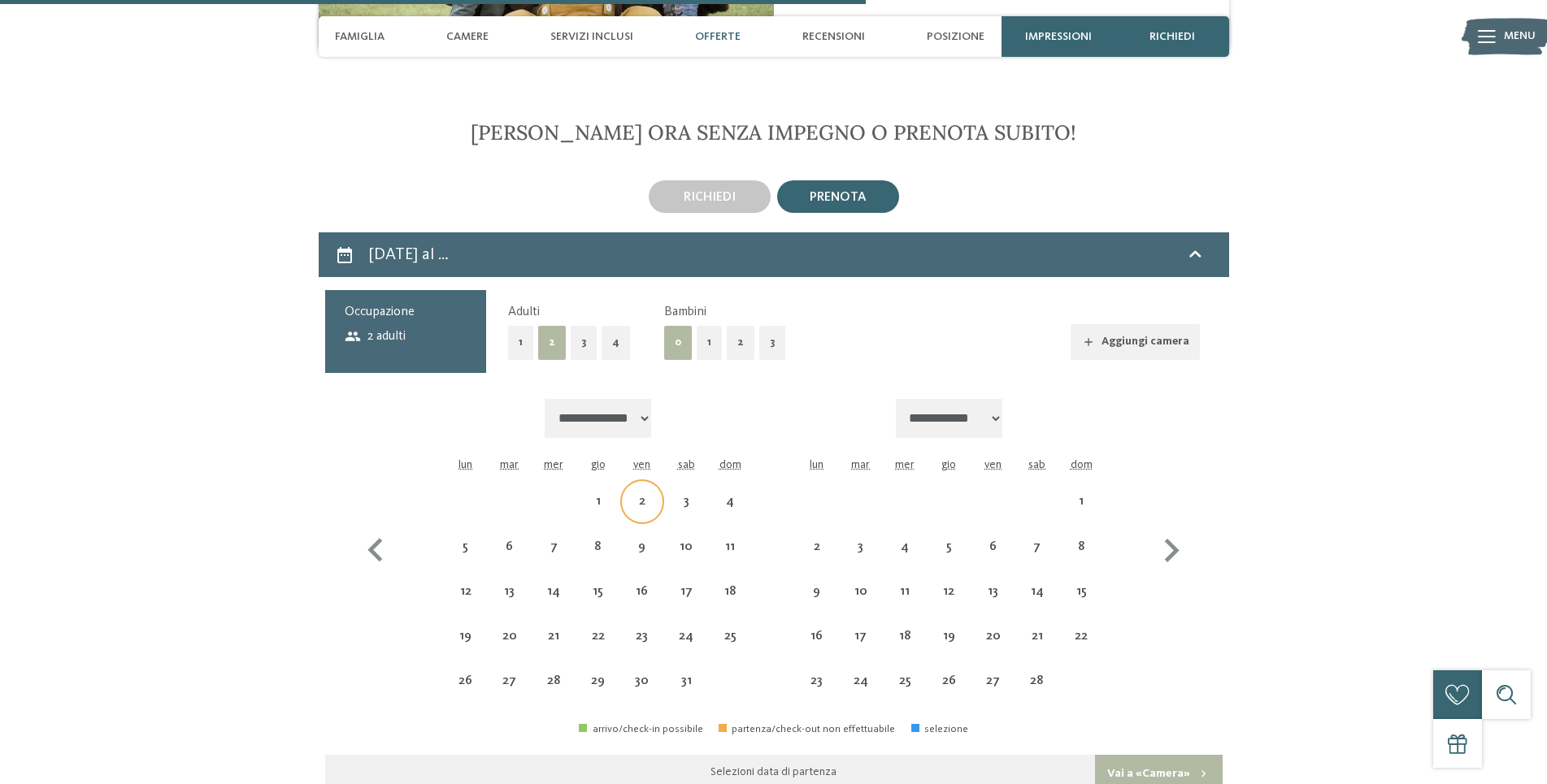
click at [645, 495] on div "2" at bounding box center [642, 515] width 41 height 41
select select "**********"
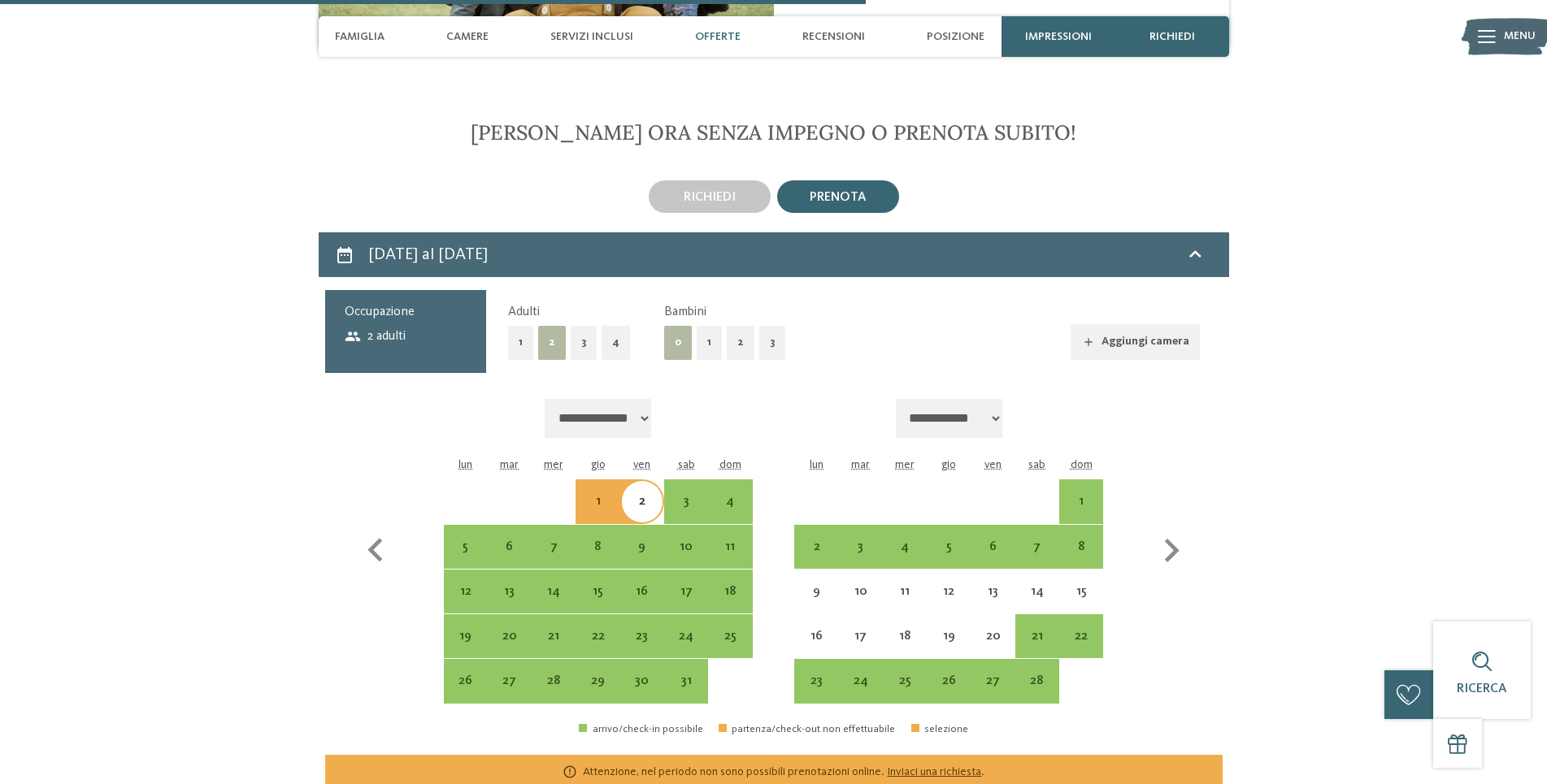
click at [701, 326] on button "1" at bounding box center [709, 342] width 25 height 33
select select "**********"
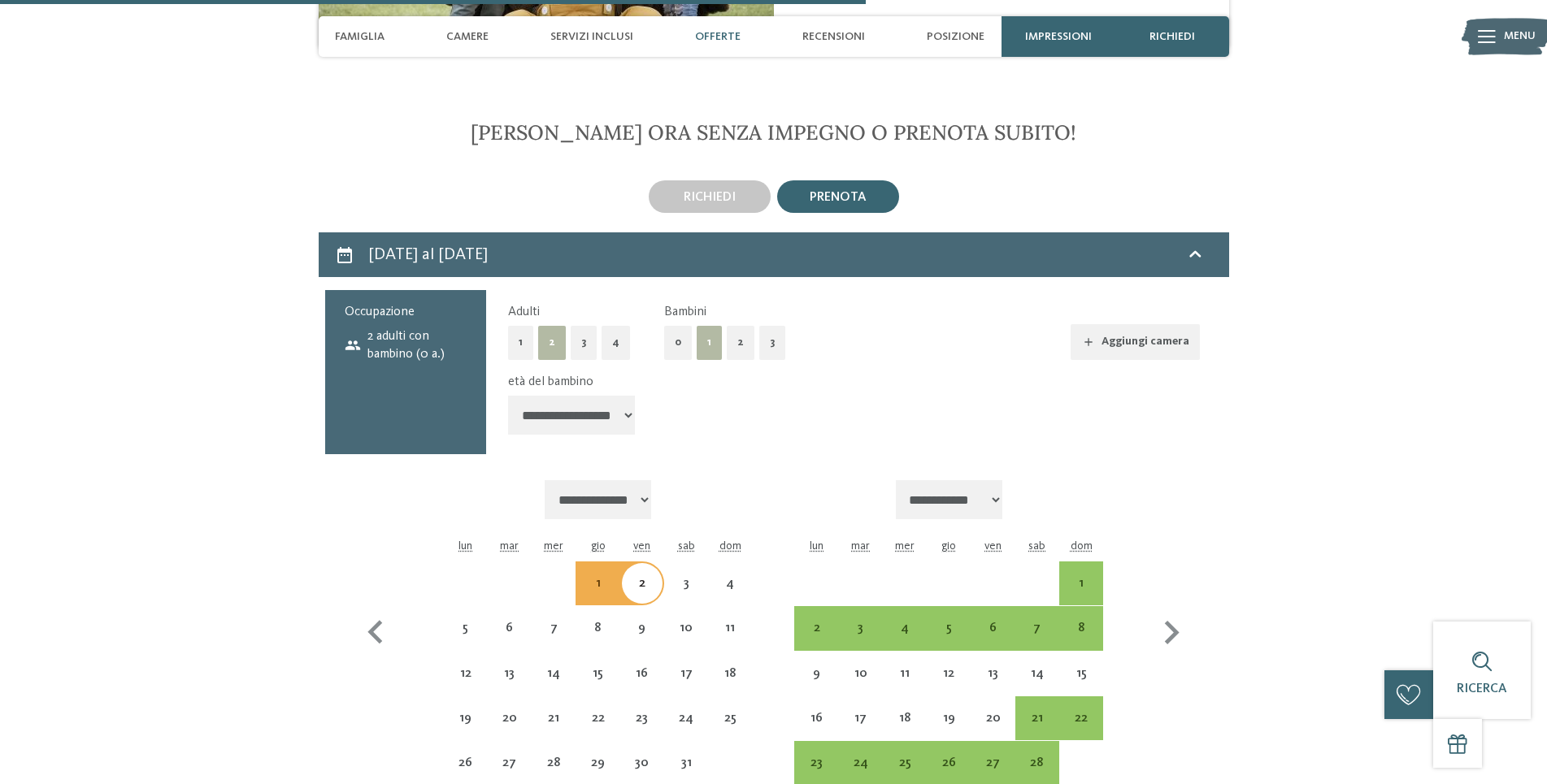
select select "**********"
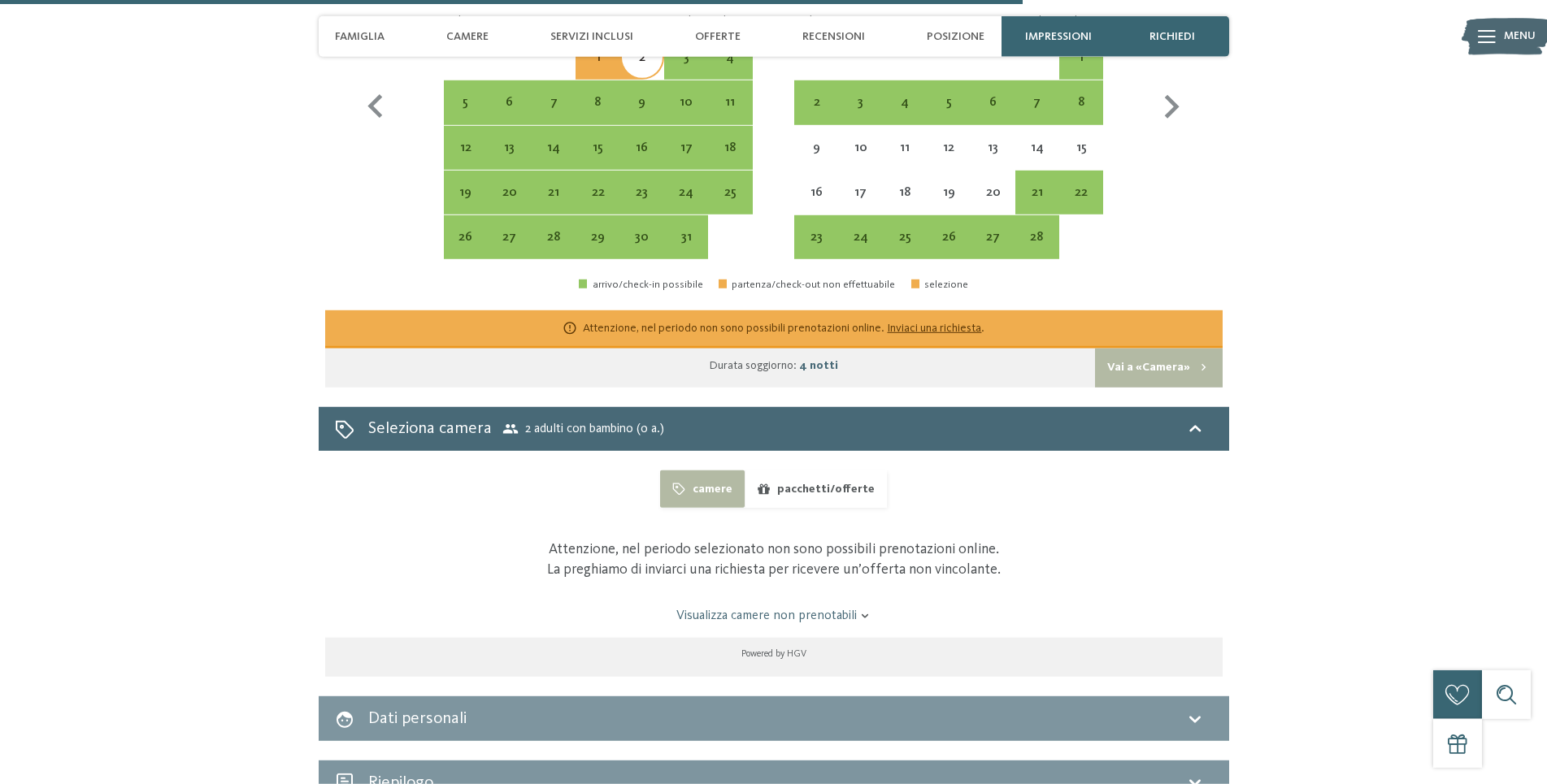
scroll to position [3257, 0]
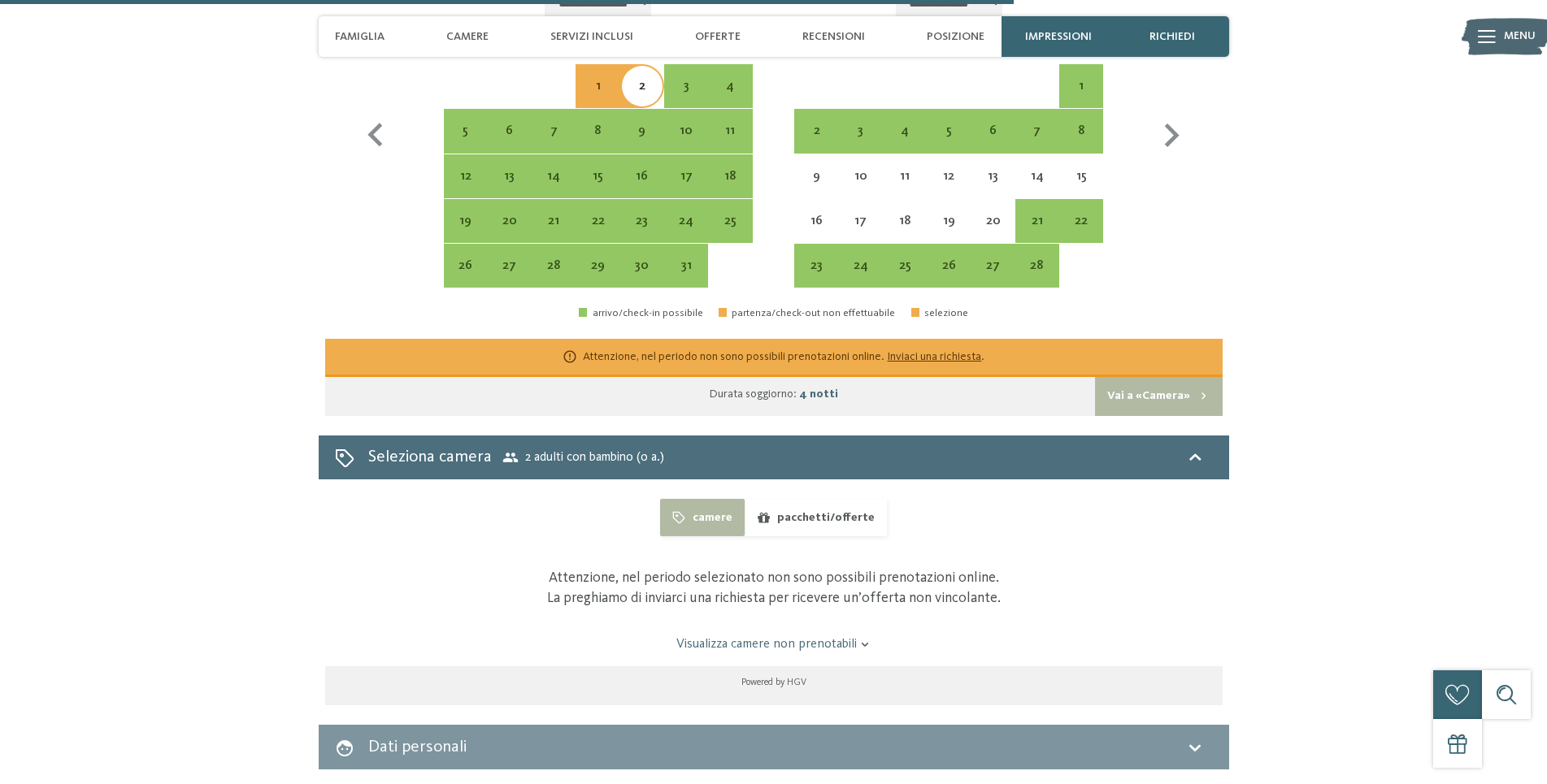
click at [1195, 448] on icon at bounding box center [1195, 457] width 20 height 20
select select "**********"
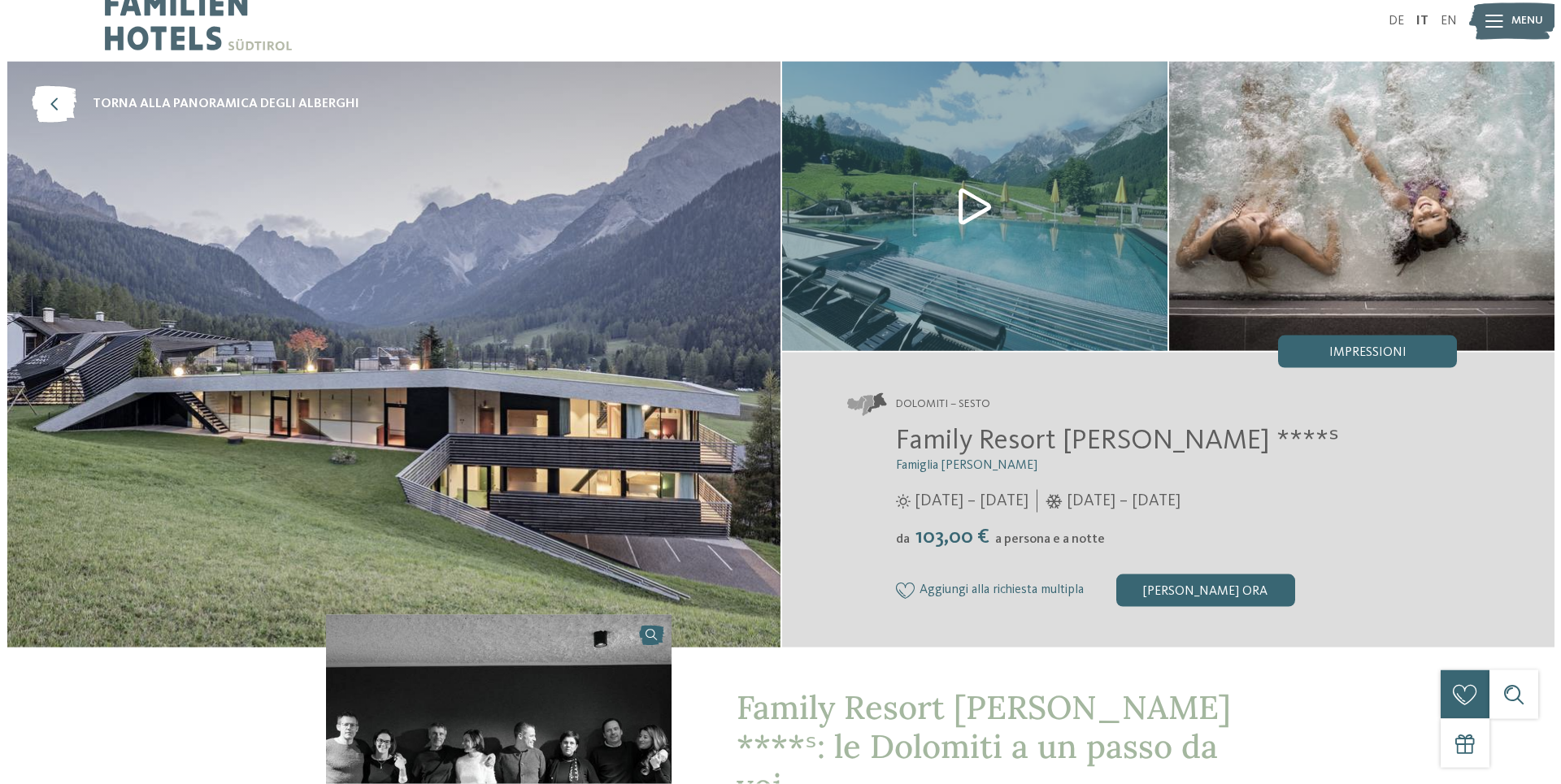
scroll to position [0, 0]
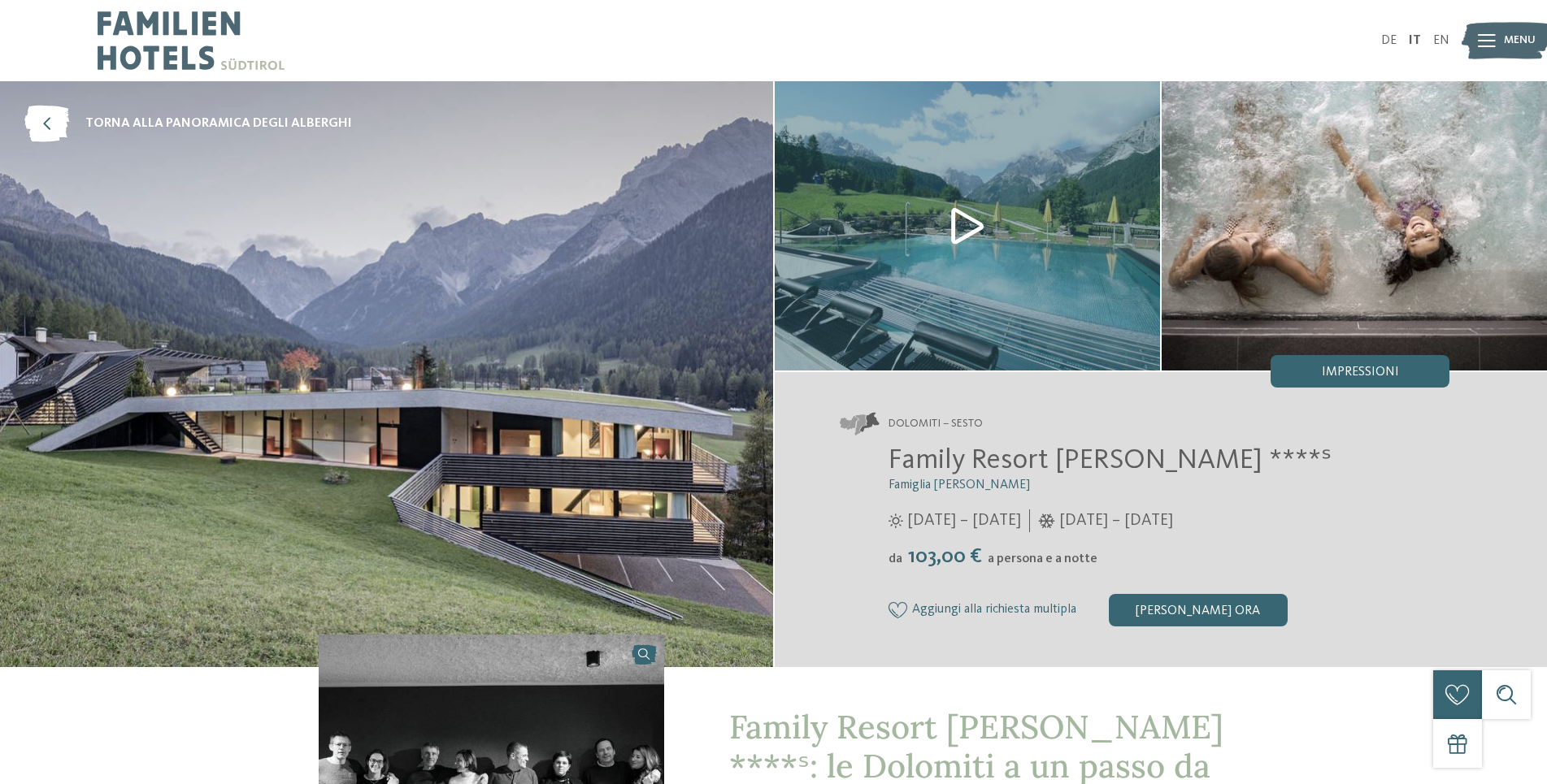
click at [957, 228] on img at bounding box center [967, 226] width 385 height 289
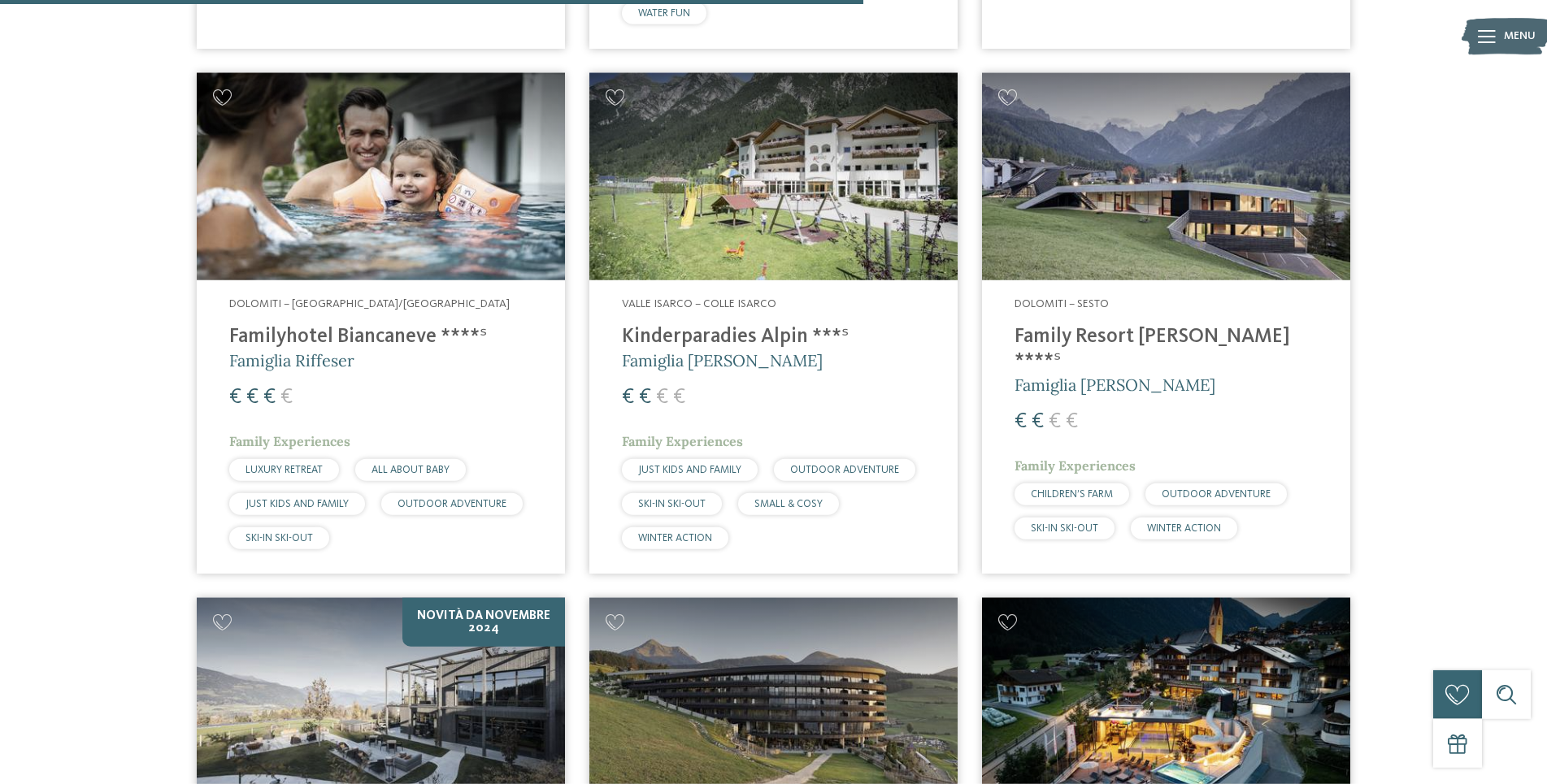
scroll to position [2901, 0]
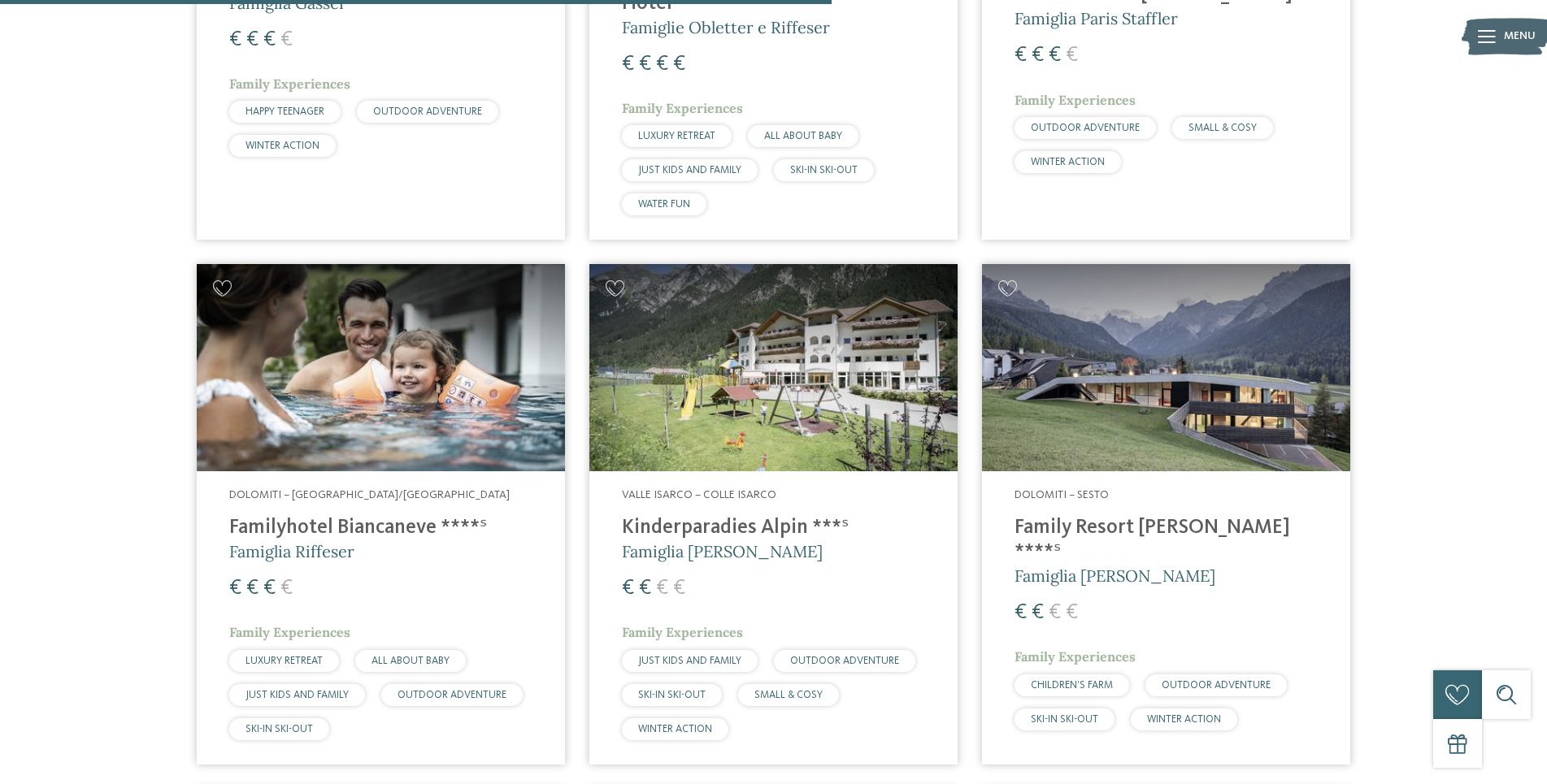
click at [1045, 343] on img at bounding box center [1166, 368] width 369 height 207
click at [1112, 443] on img at bounding box center [1166, 368] width 369 height 207
click at [1116, 406] on img at bounding box center [1166, 368] width 369 height 207
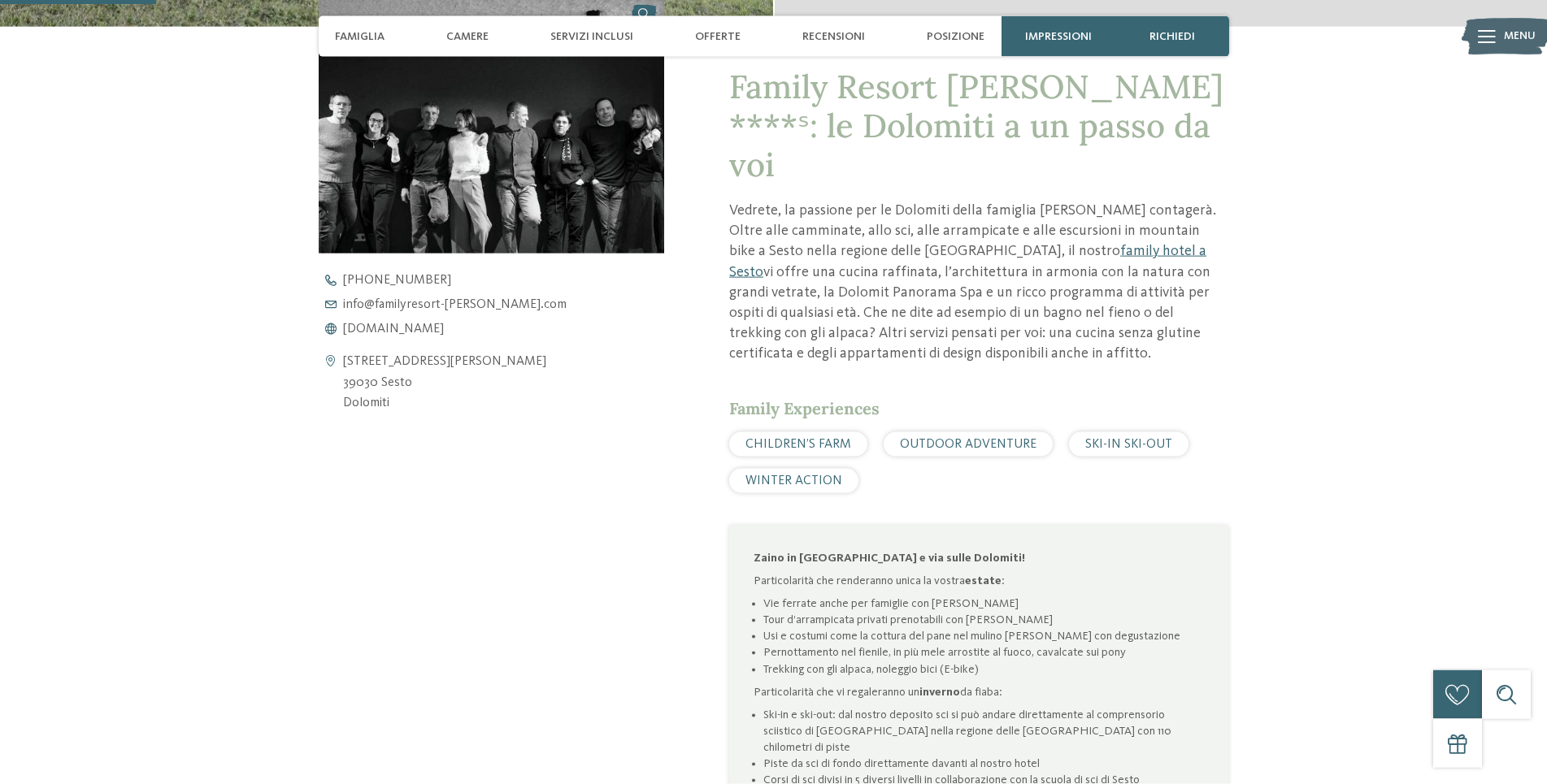
scroll to position [498, 0]
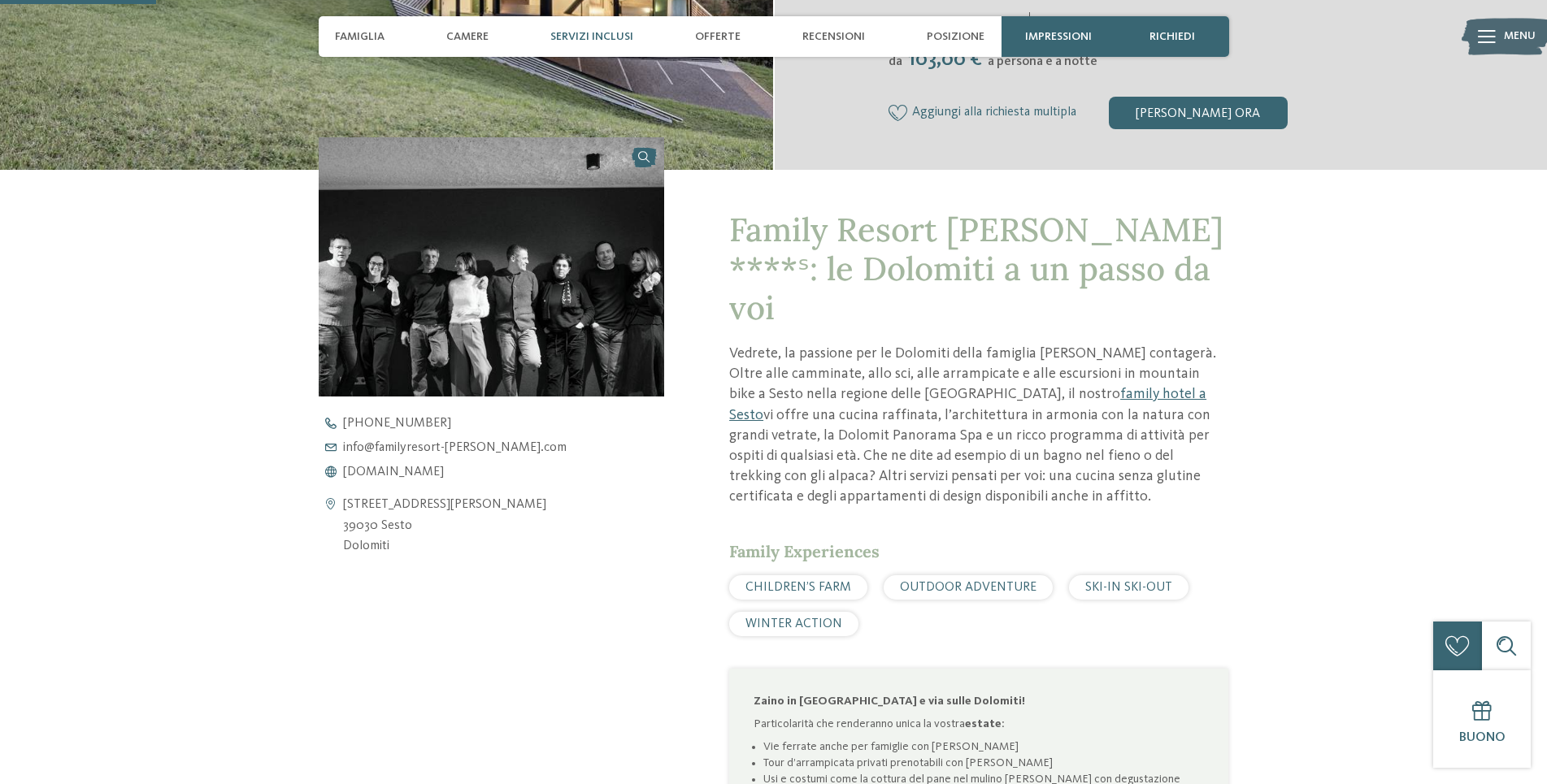
click at [602, 33] on span "Servizi inclusi" at bounding box center [592, 37] width 83 height 14
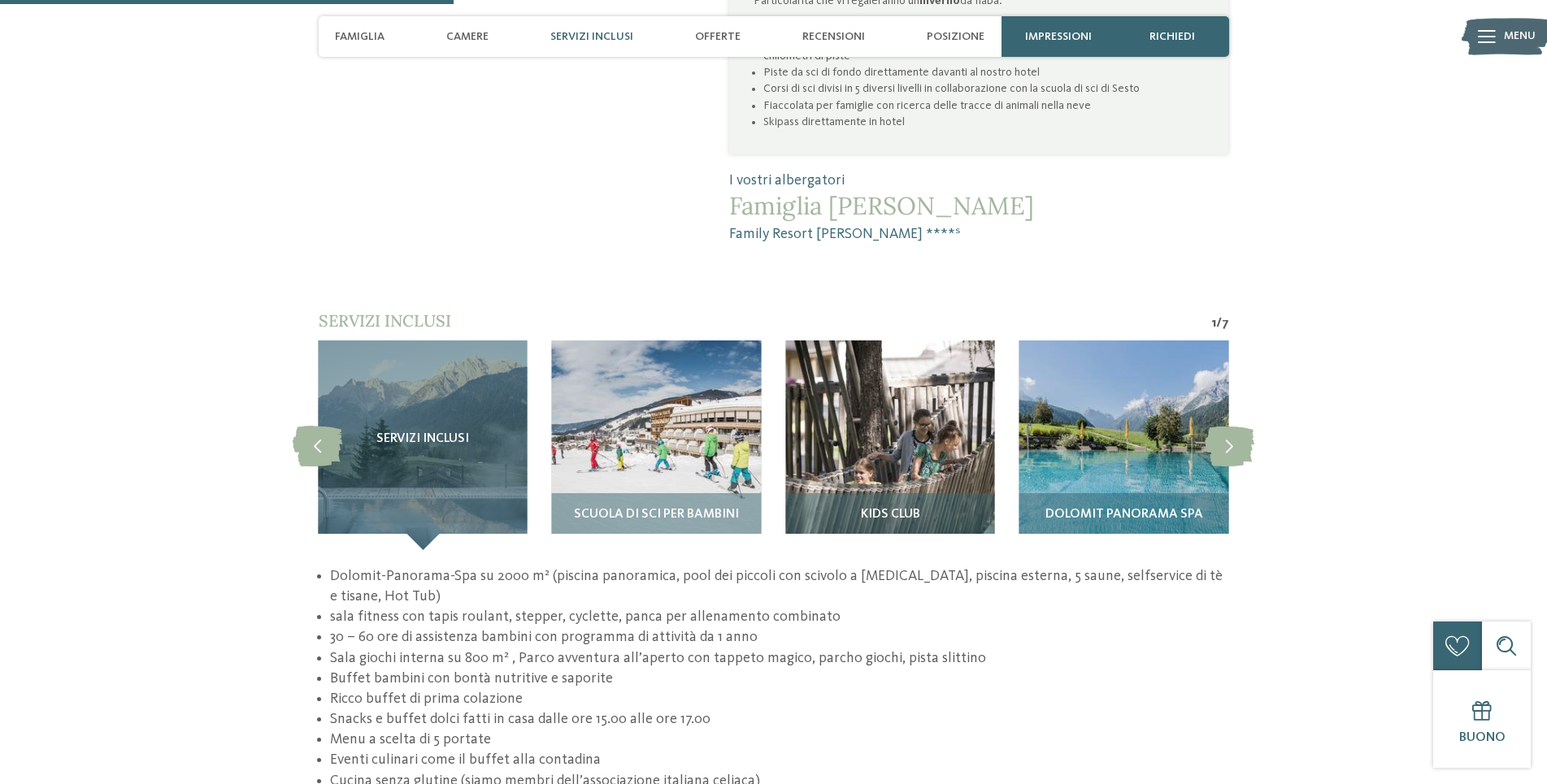
scroll to position [1509, 0]
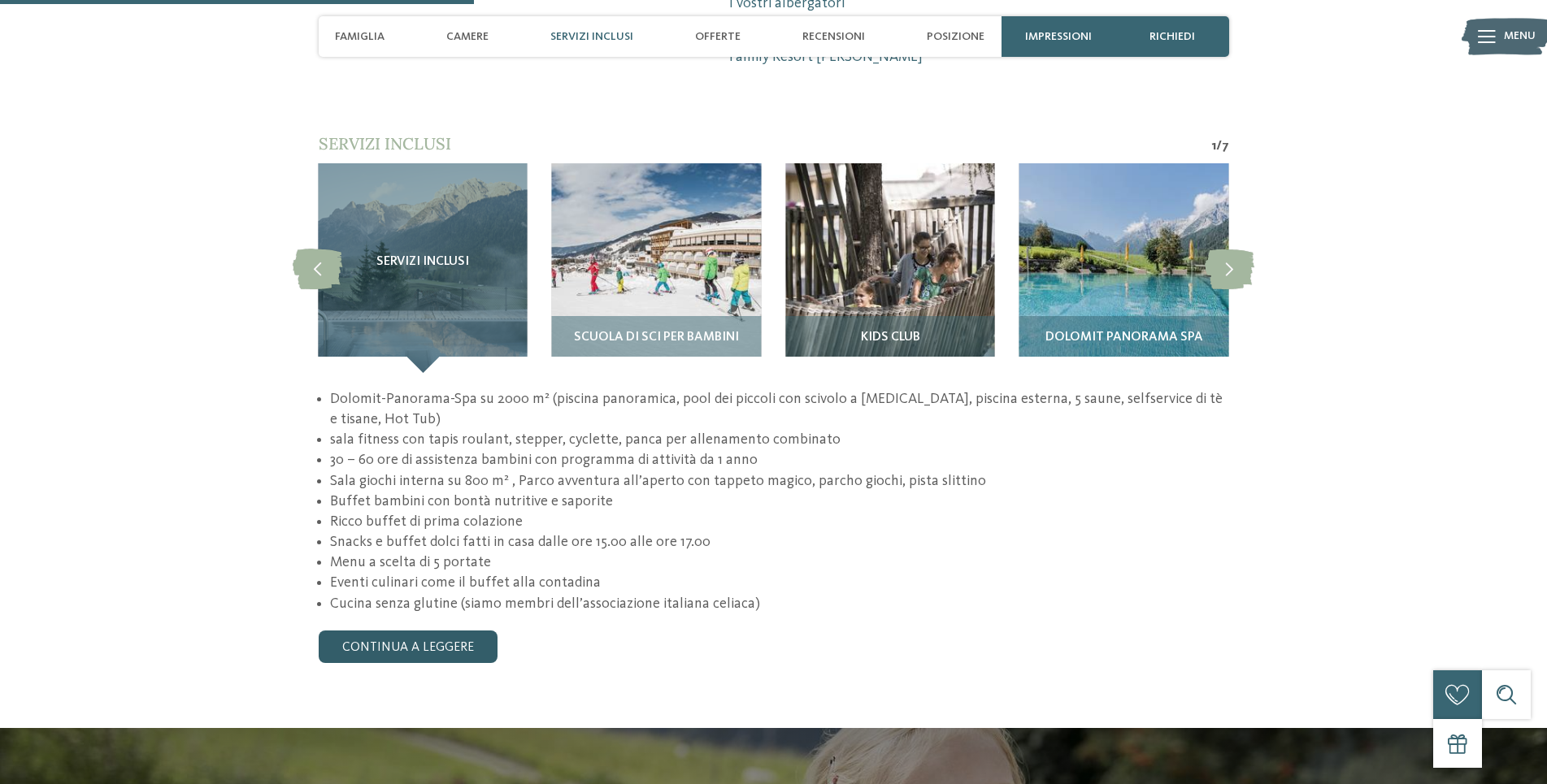
click at [446, 631] on link "continua a leggere" at bounding box center [408, 646] width 179 height 32
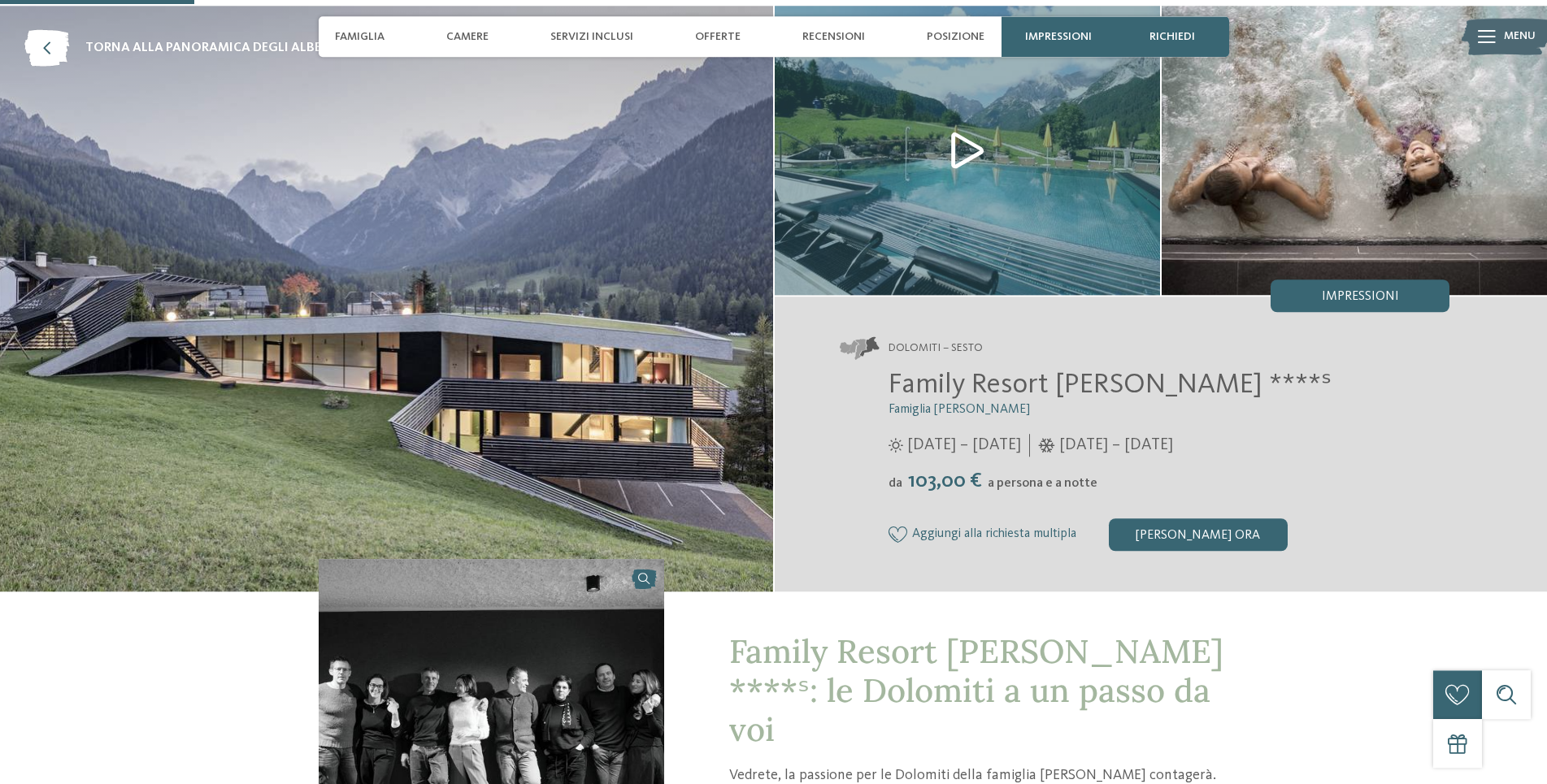
scroll to position [39, 0]
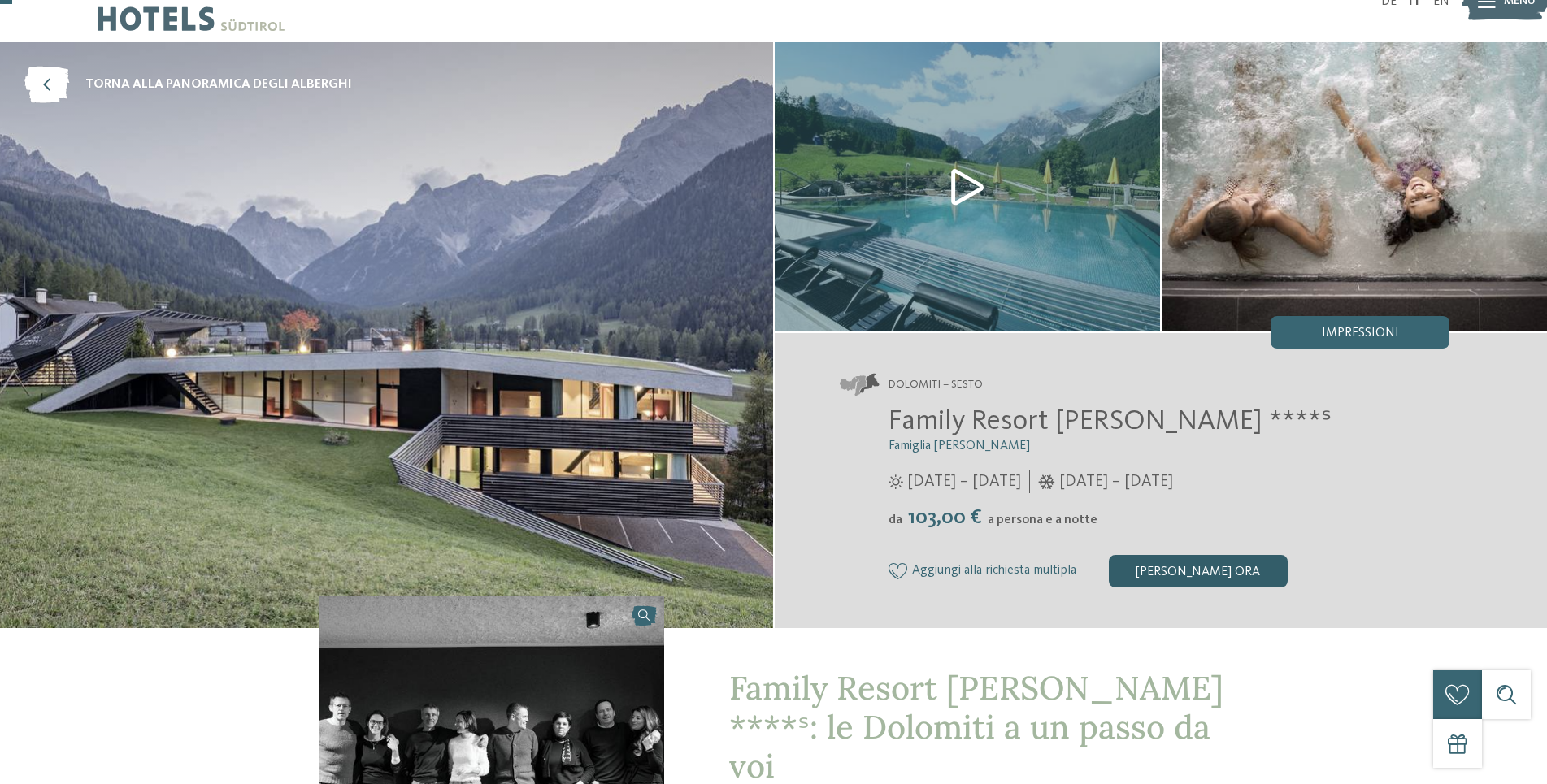
click at [1142, 570] on div "[PERSON_NAME] ora" at bounding box center [1198, 571] width 179 height 32
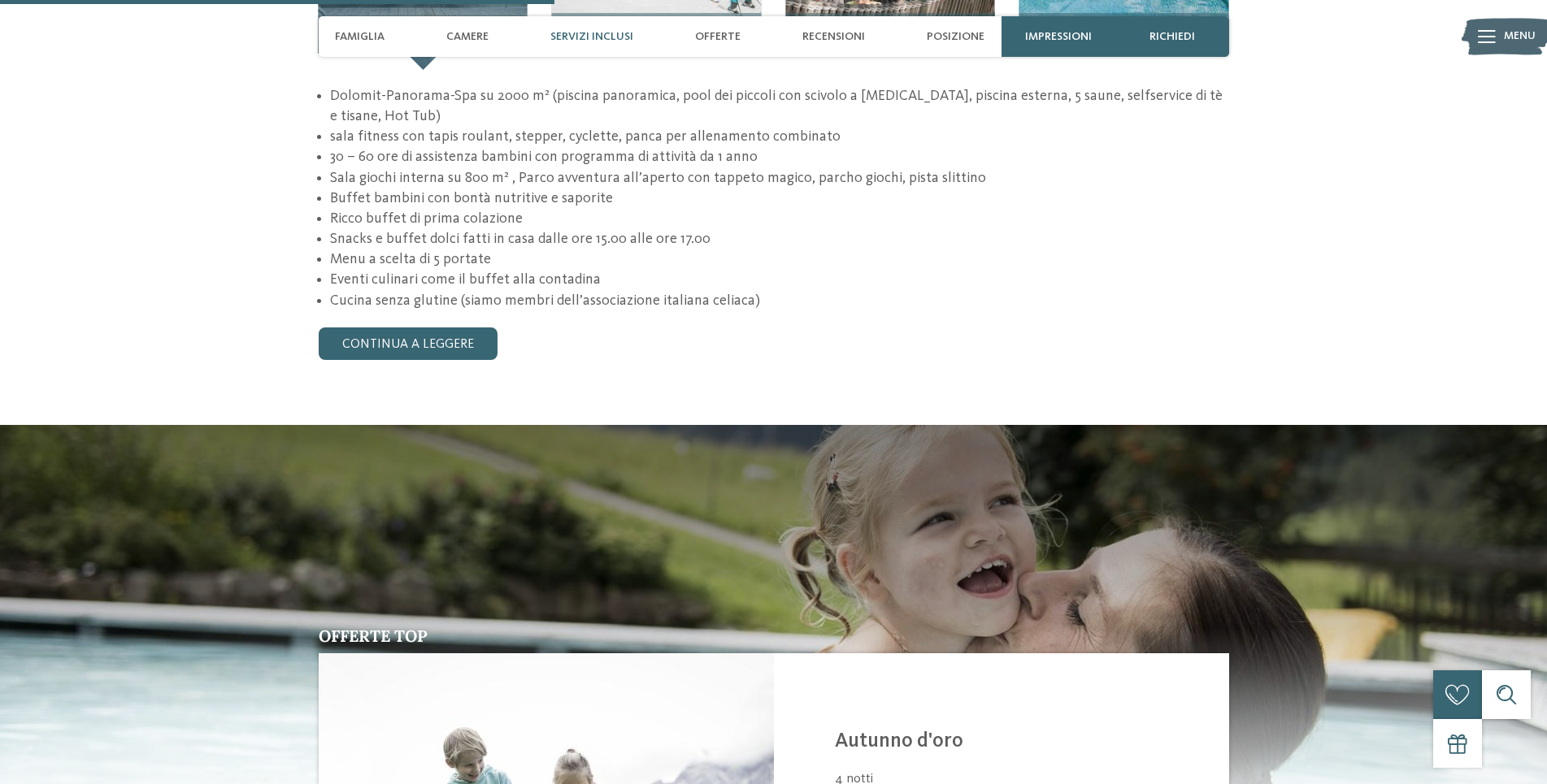
scroll to position [1765, 0]
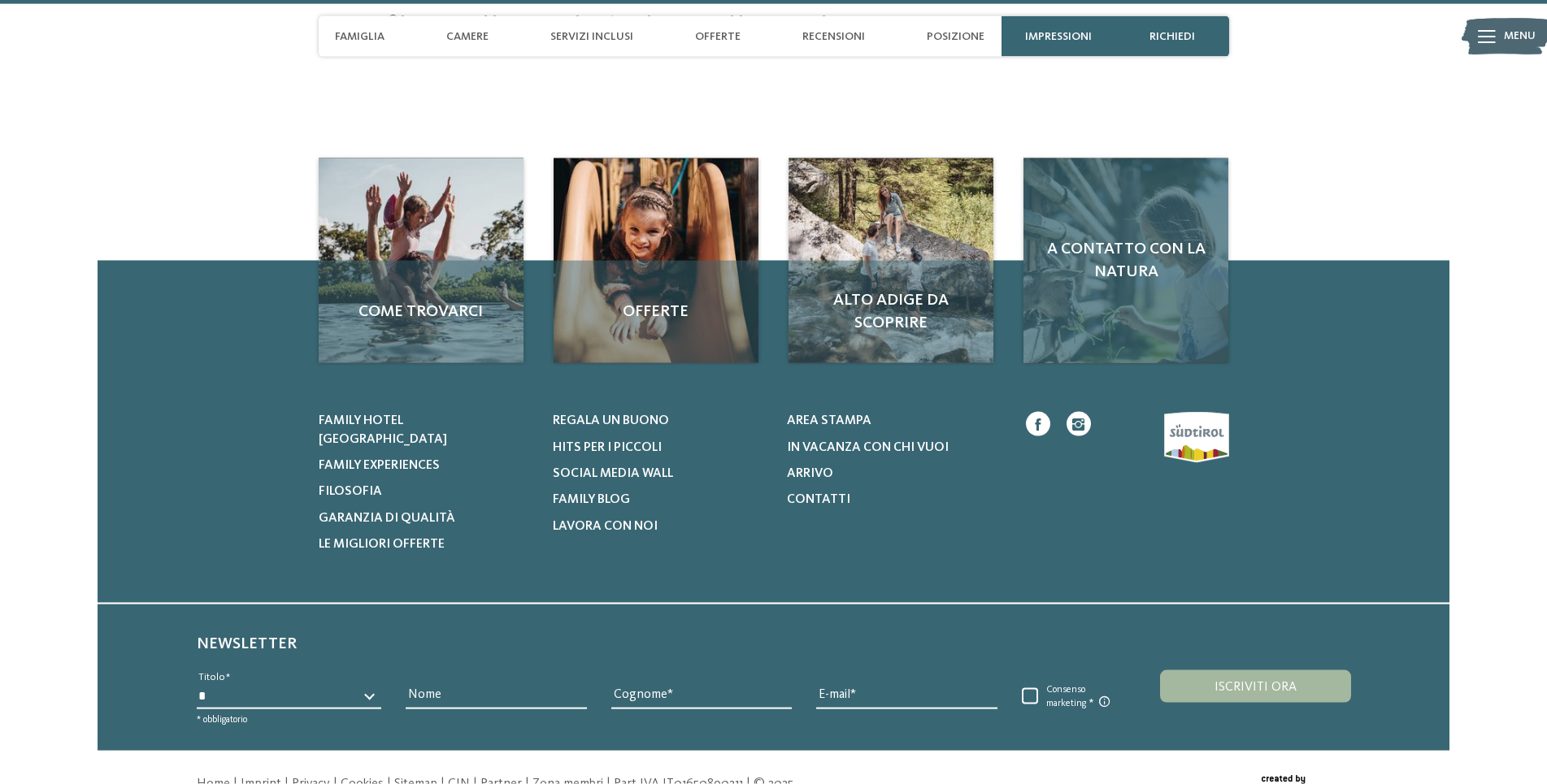
scroll to position [4930, 0]
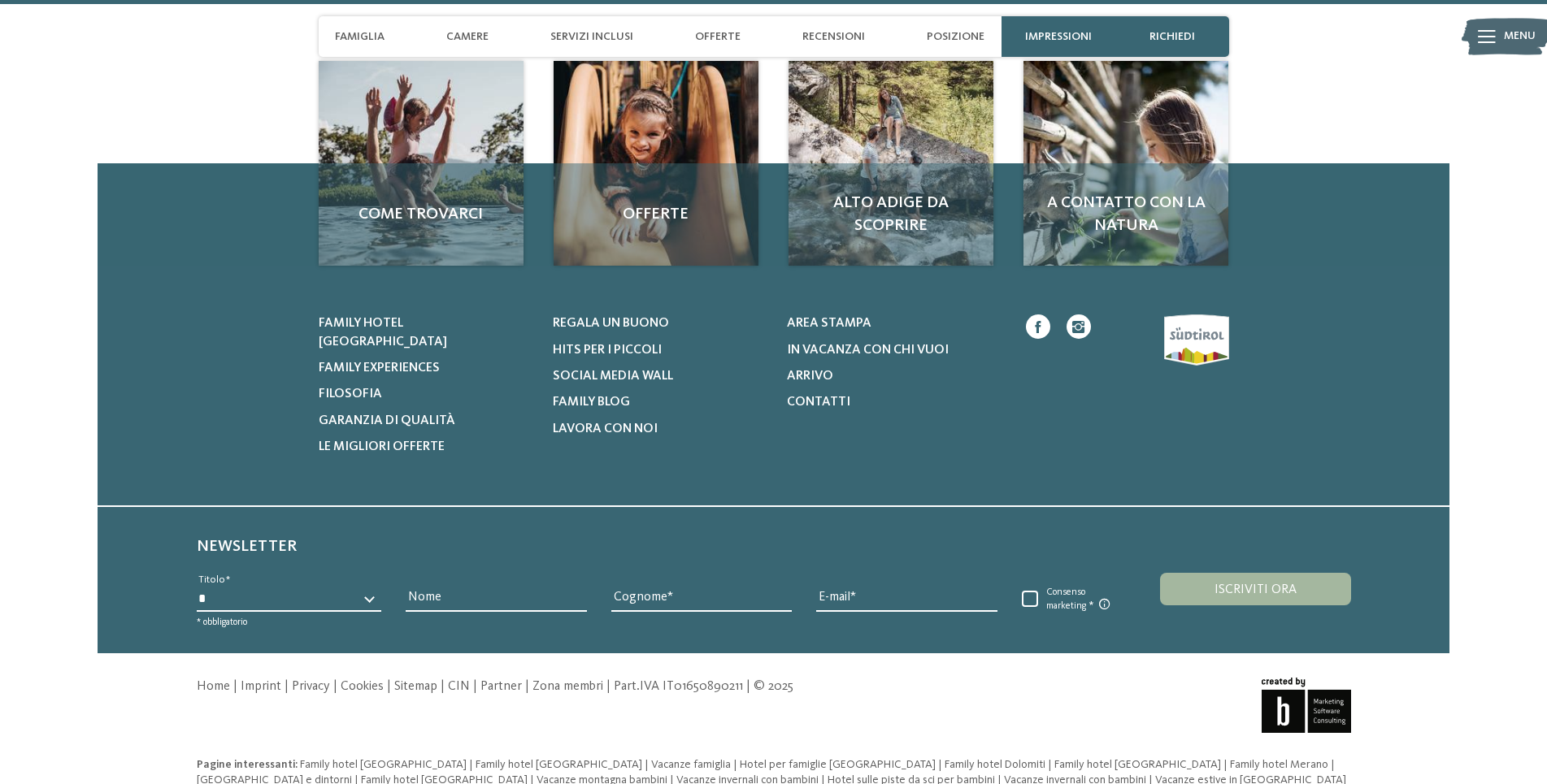
click at [1487, 40] on icon at bounding box center [1486, 36] width 18 height 13
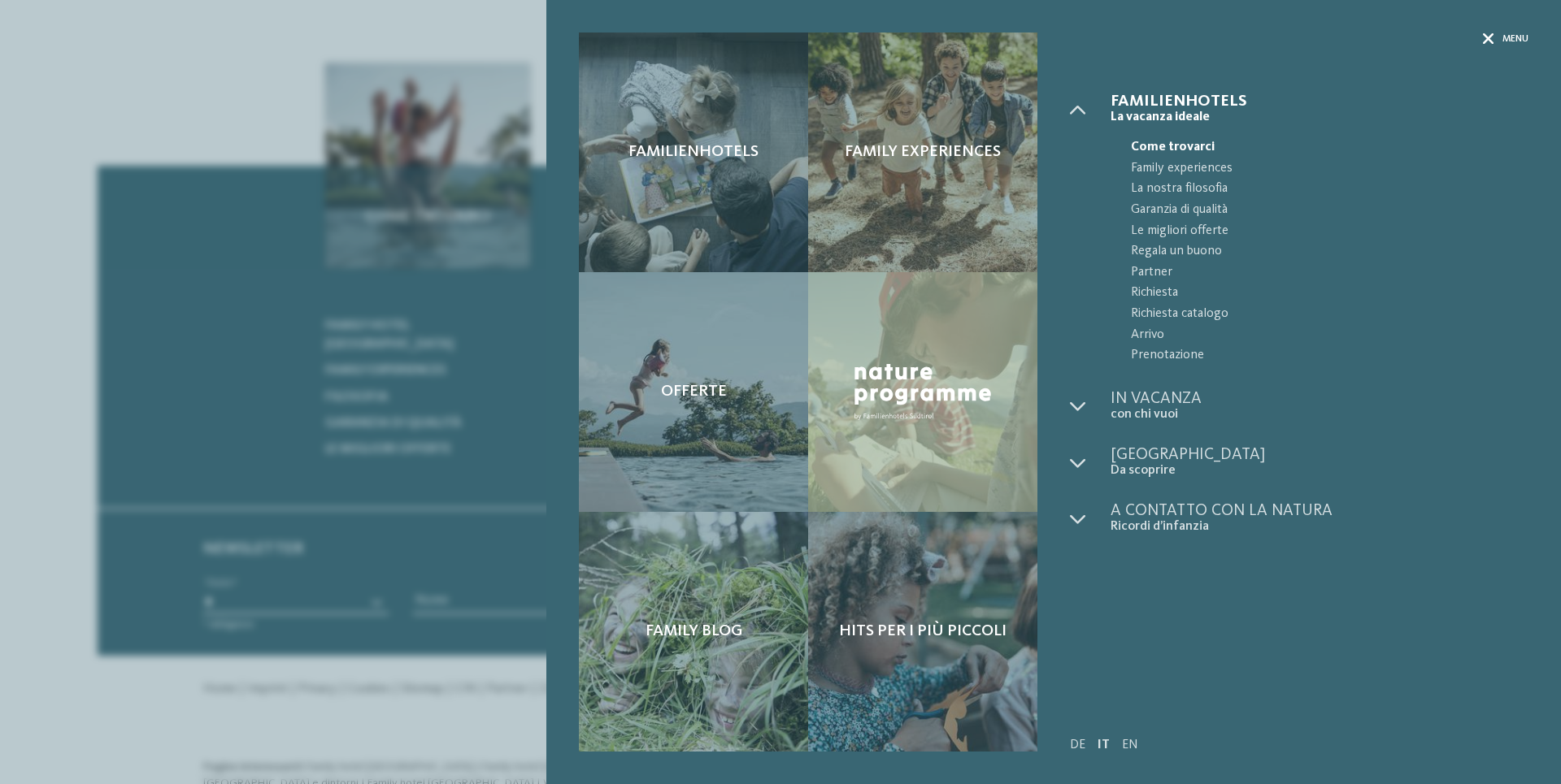
click at [1503, 37] on span "Menu" at bounding box center [1515, 39] width 26 height 14
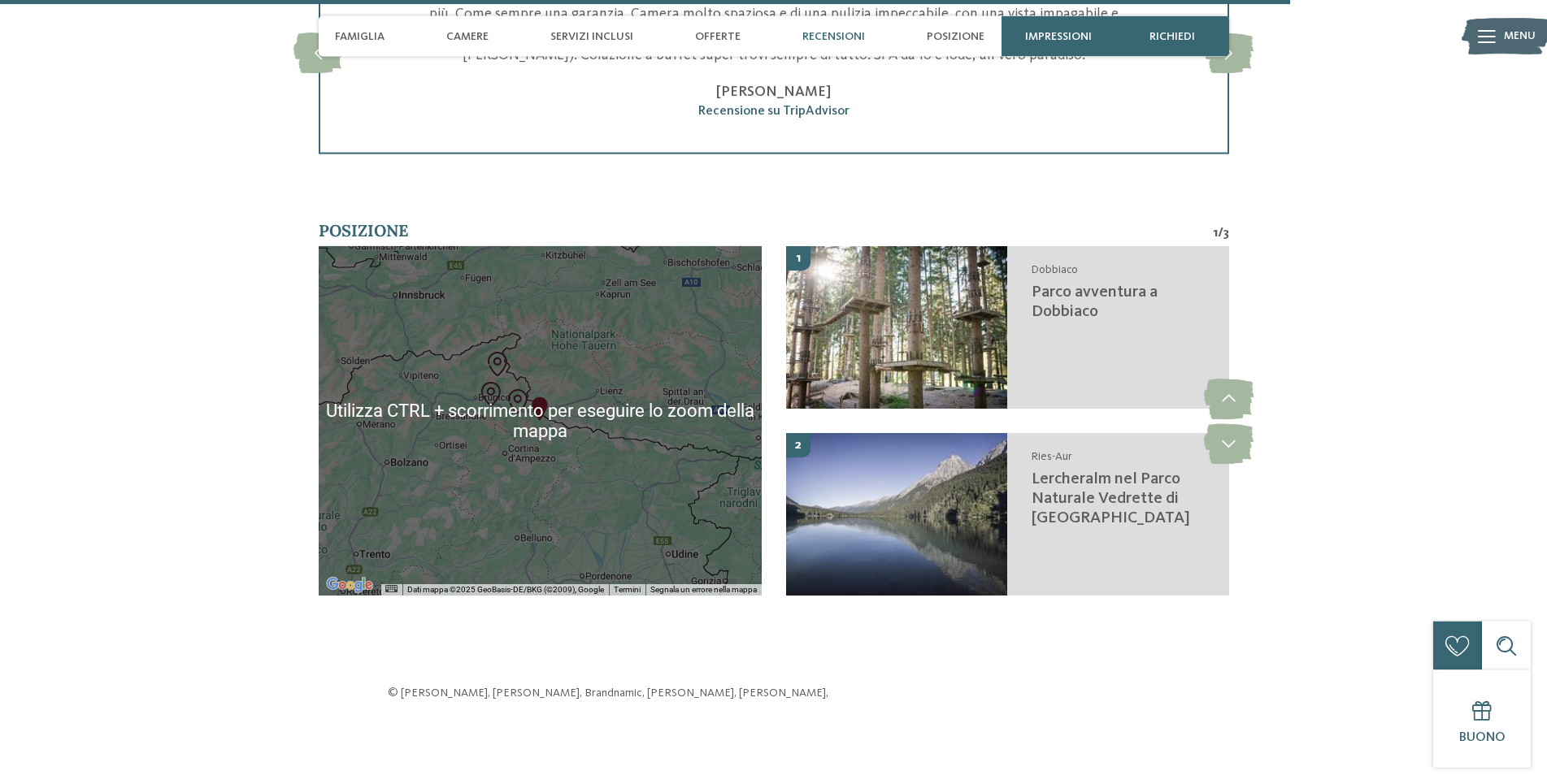
scroll to position [4349, 0]
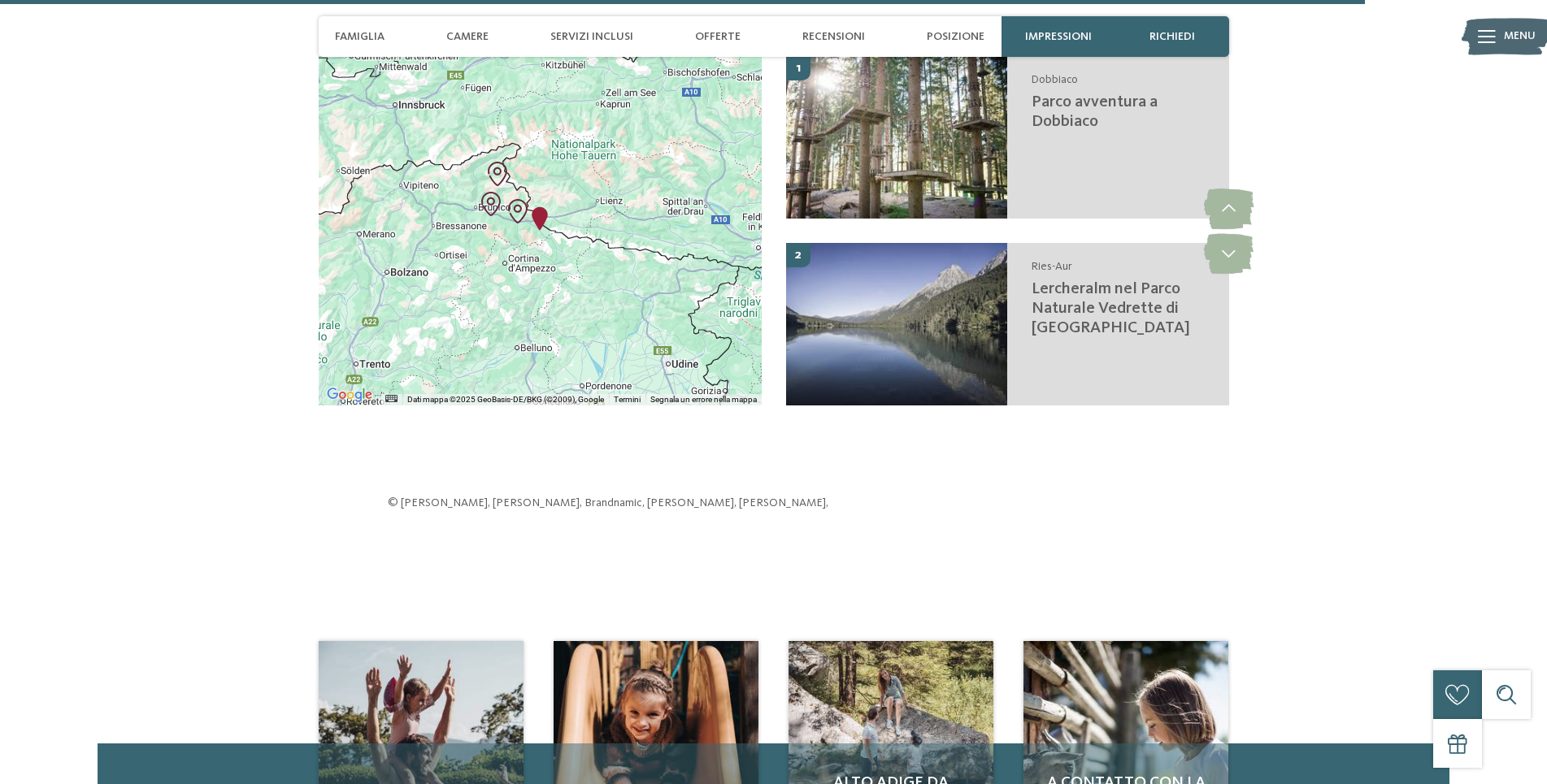
click at [540, 204] on div at bounding box center [540, 230] width 443 height 349
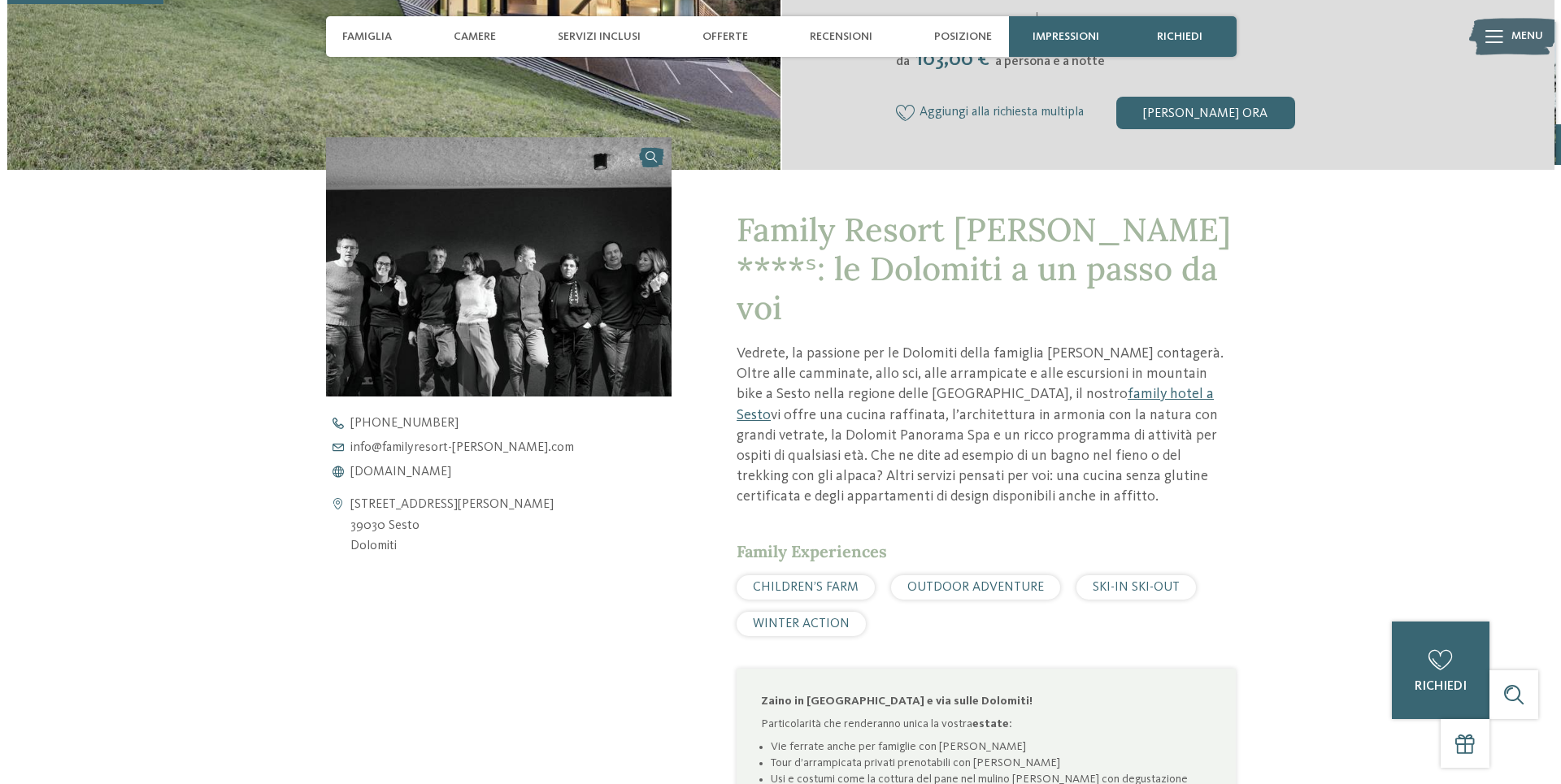
scroll to position [0, 0]
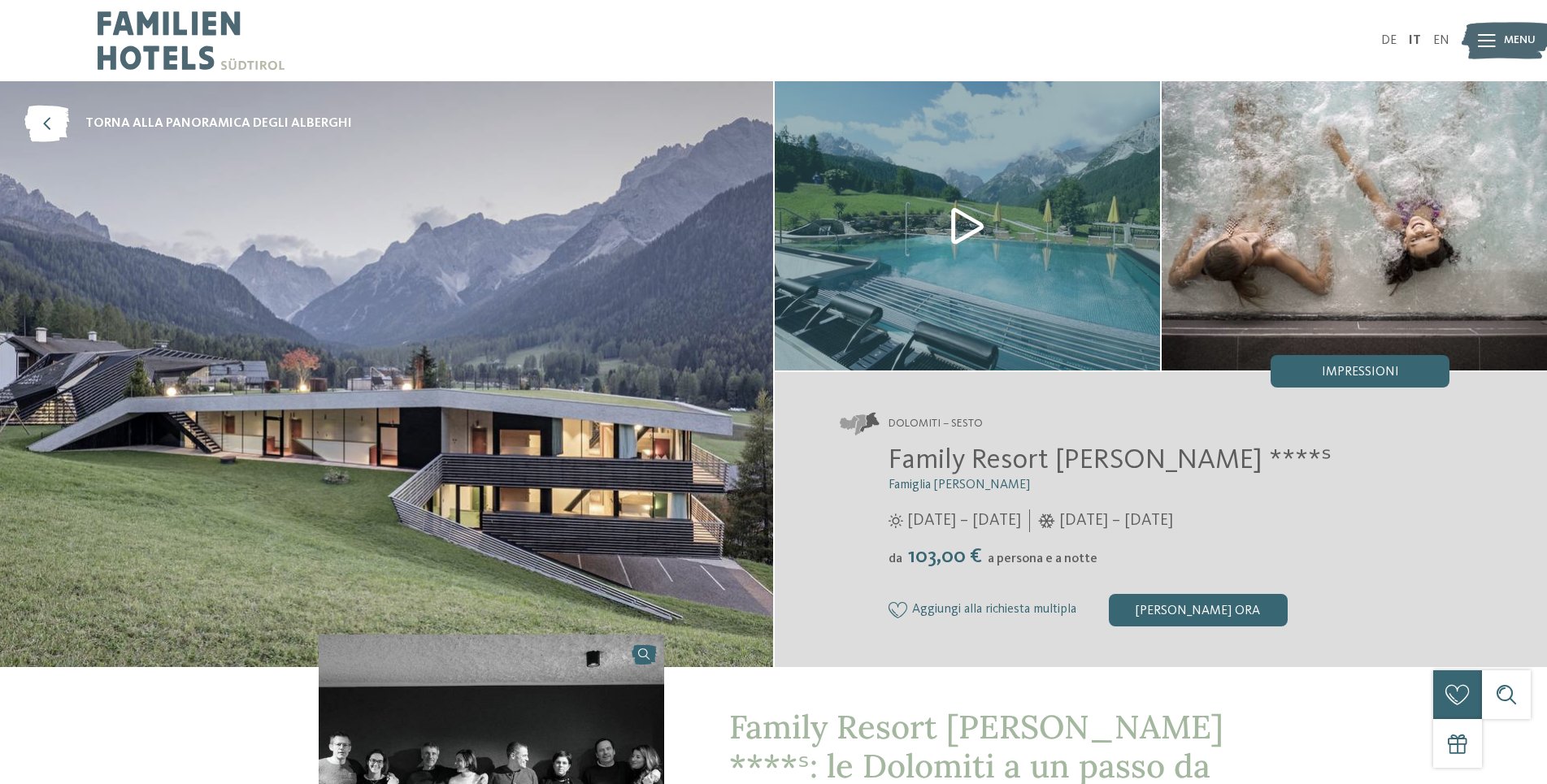
click at [1498, 41] on img at bounding box center [1506, 41] width 89 height 45
click at [206, 45] on img at bounding box center [191, 40] width 187 height 81
click at [961, 232] on img at bounding box center [967, 226] width 385 height 289
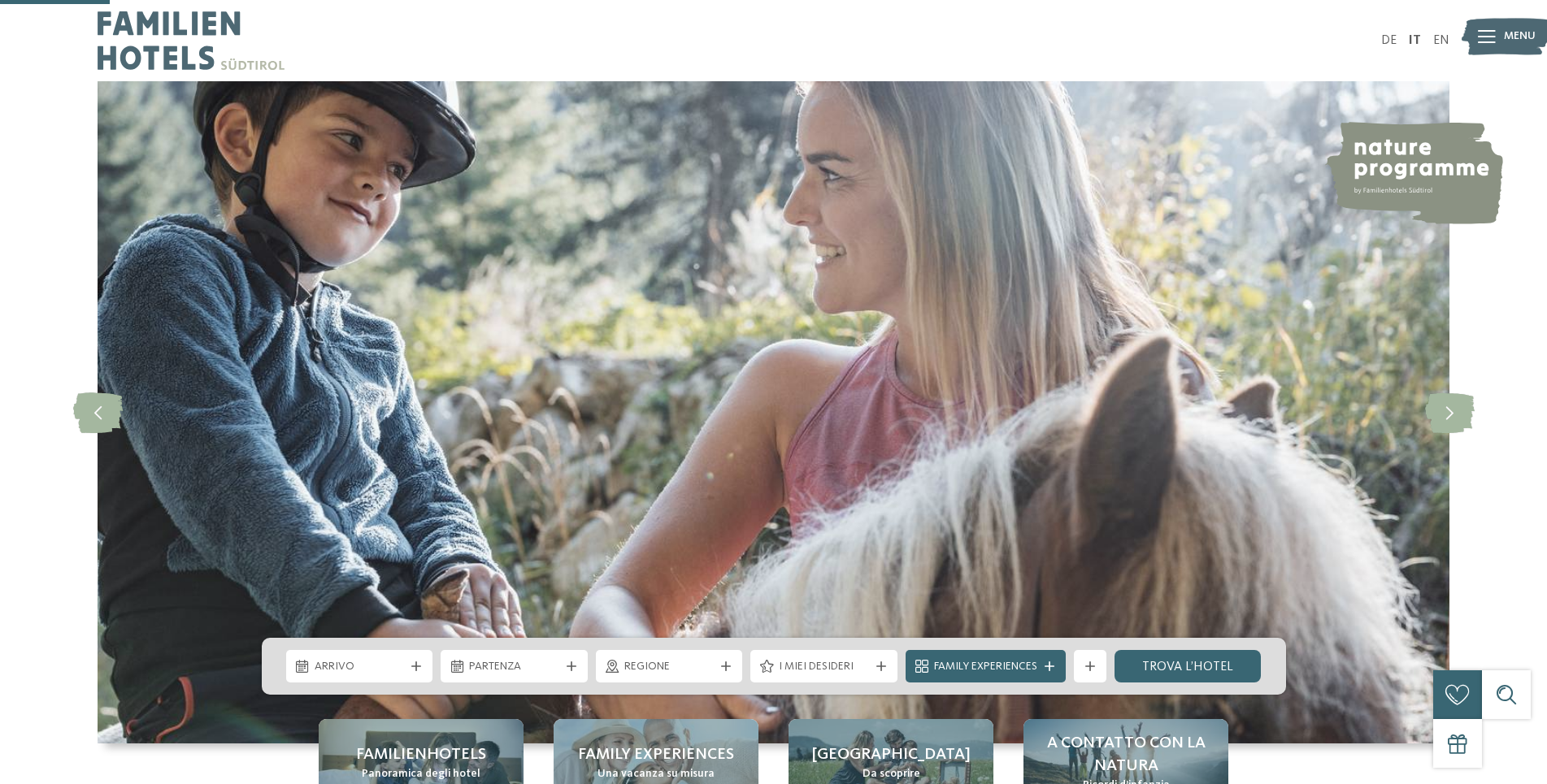
scroll to position [498, 0]
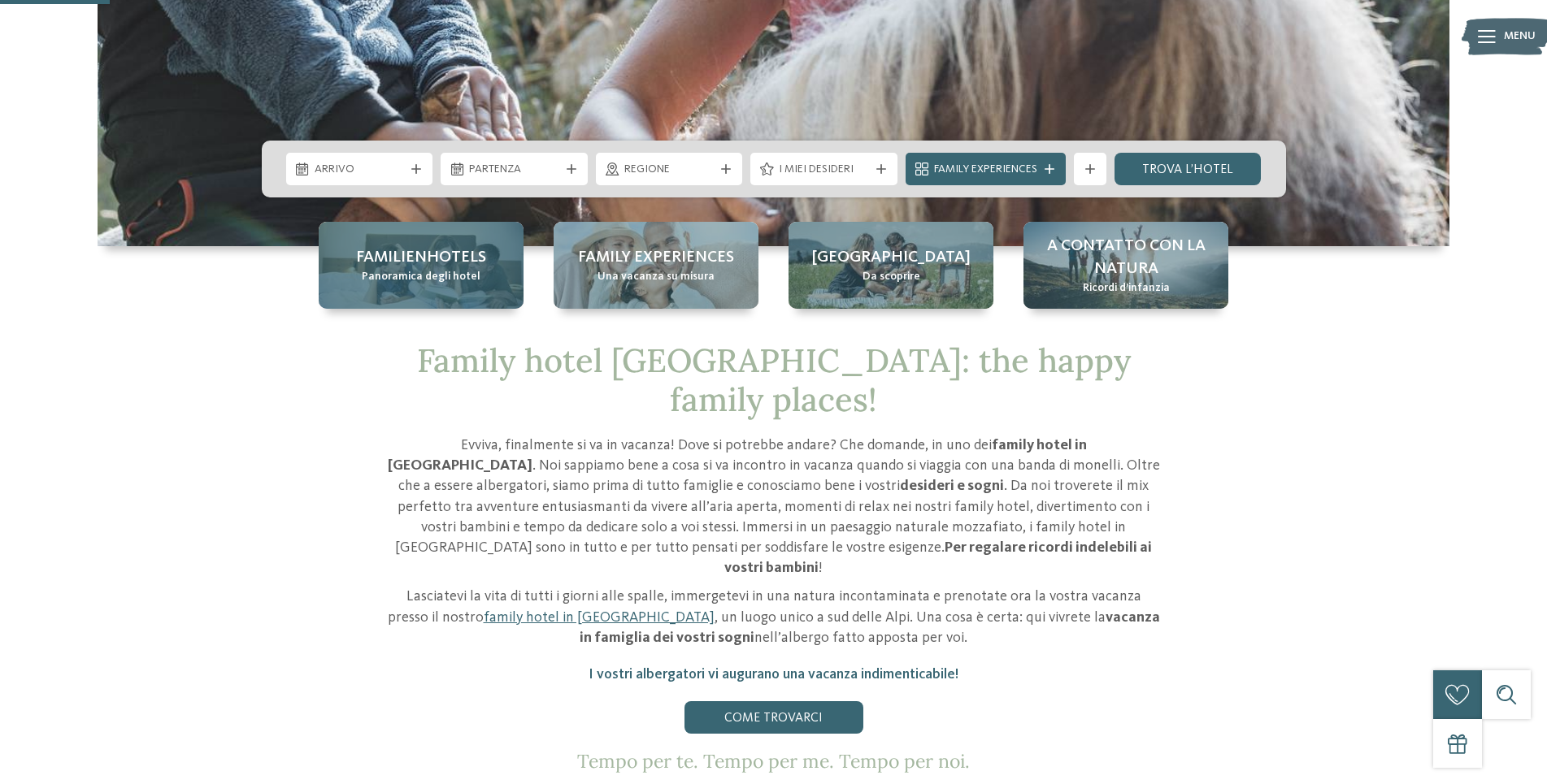
click at [426, 265] on span "Familienhotels" at bounding box center [420, 257] width 130 height 22
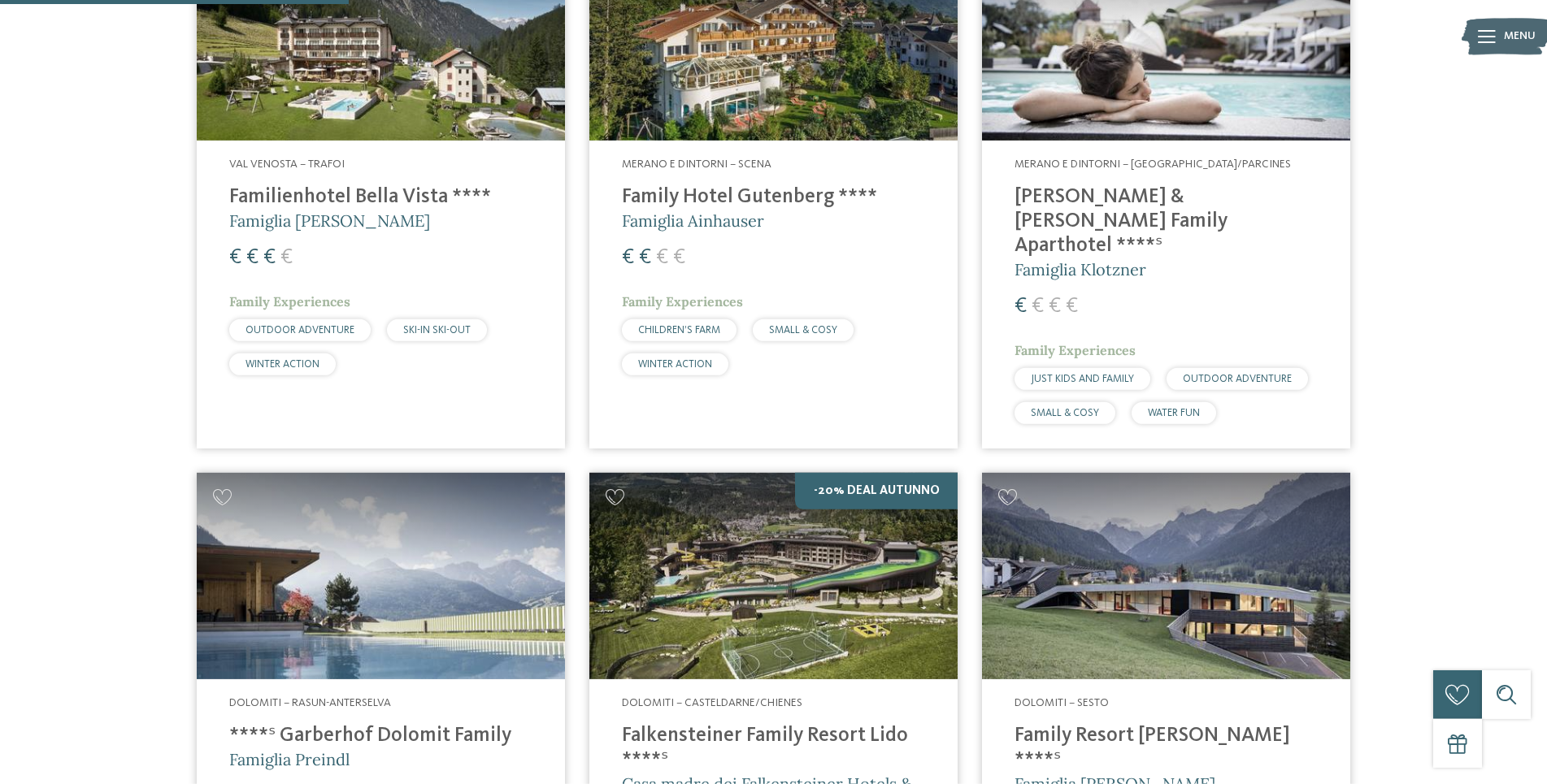
scroll to position [1243, 0]
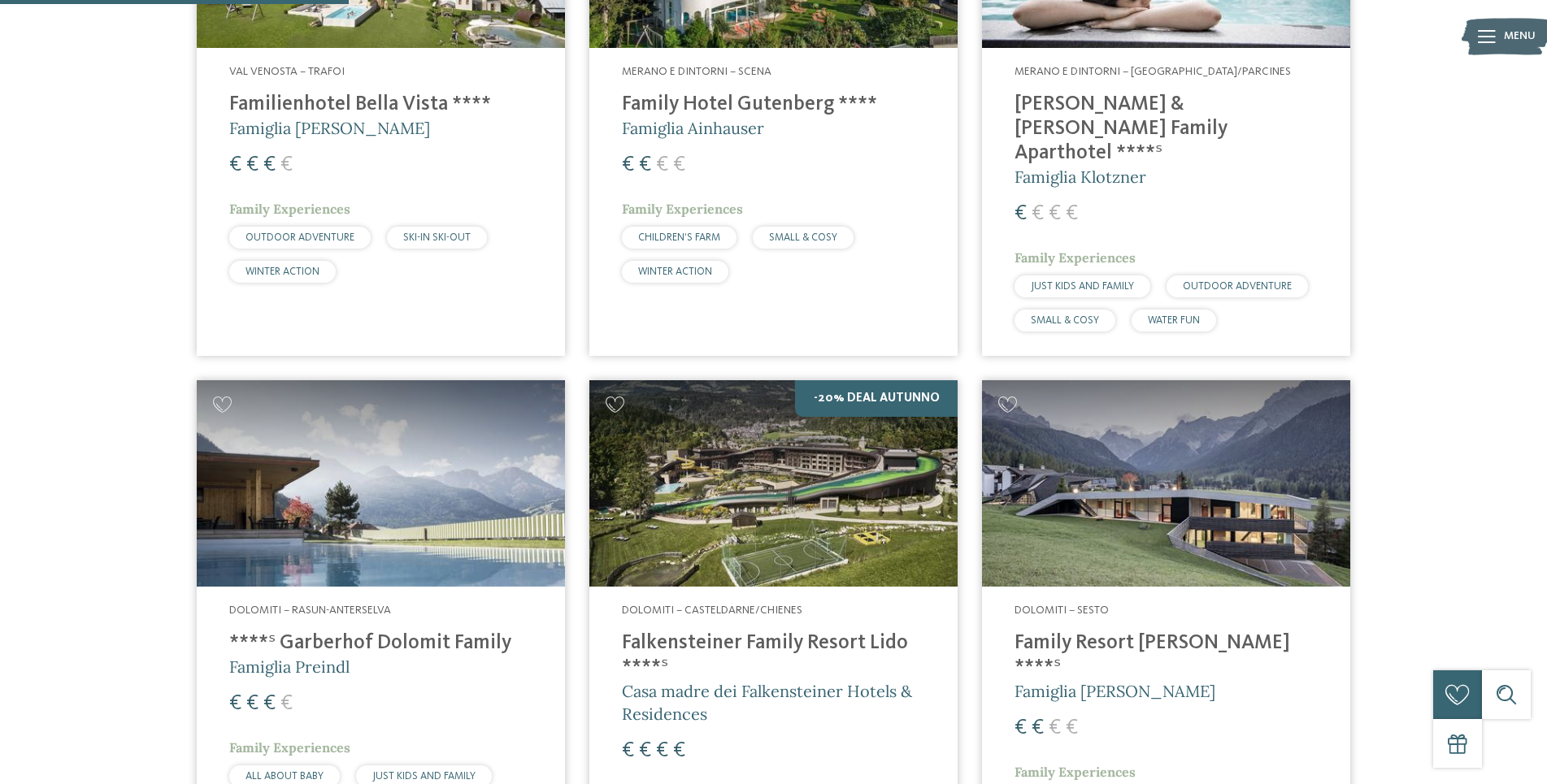
click at [1165, 476] on img at bounding box center [1166, 484] width 369 height 207
